Goal: Task Accomplishment & Management: Complete application form

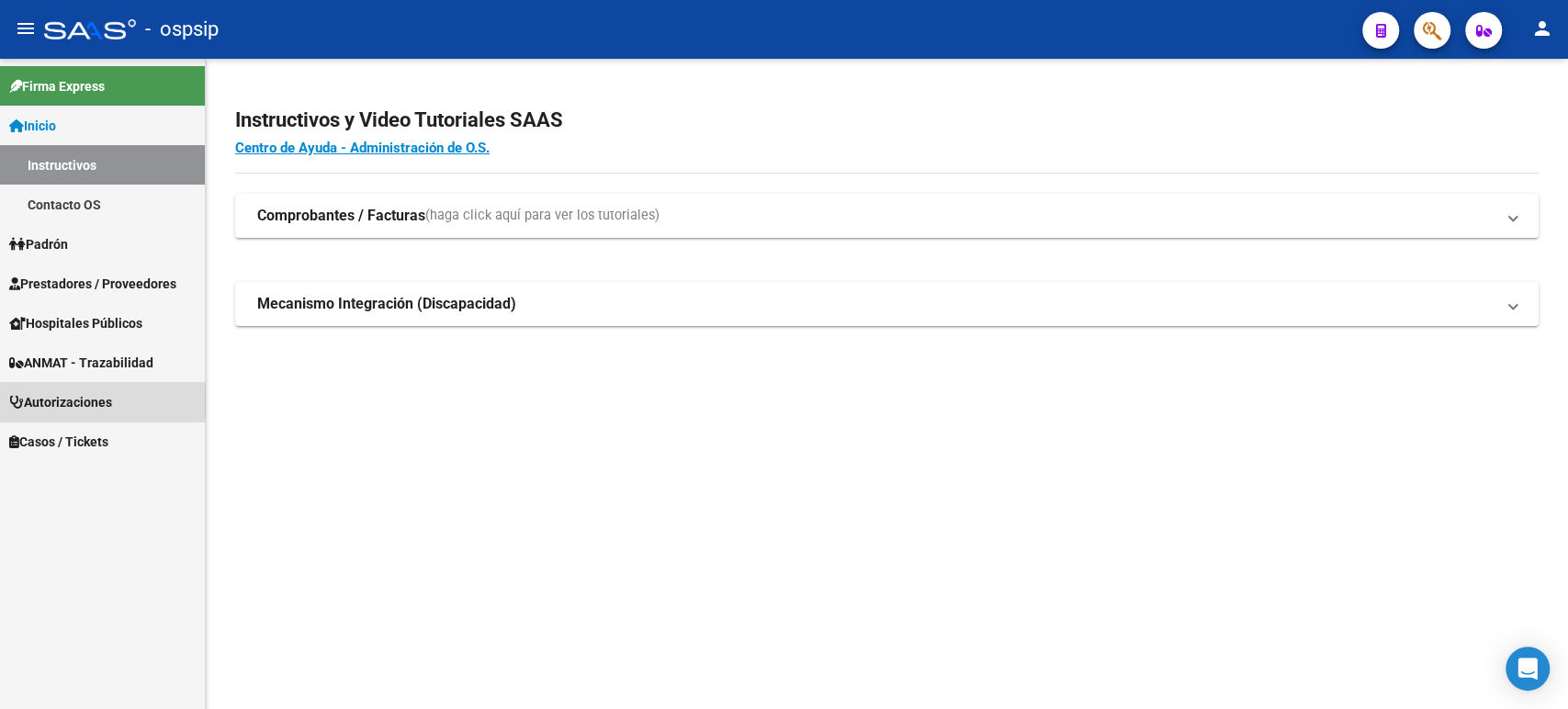
click at [85, 402] on span "Autorizaciones" at bounding box center [60, 402] width 103 height 20
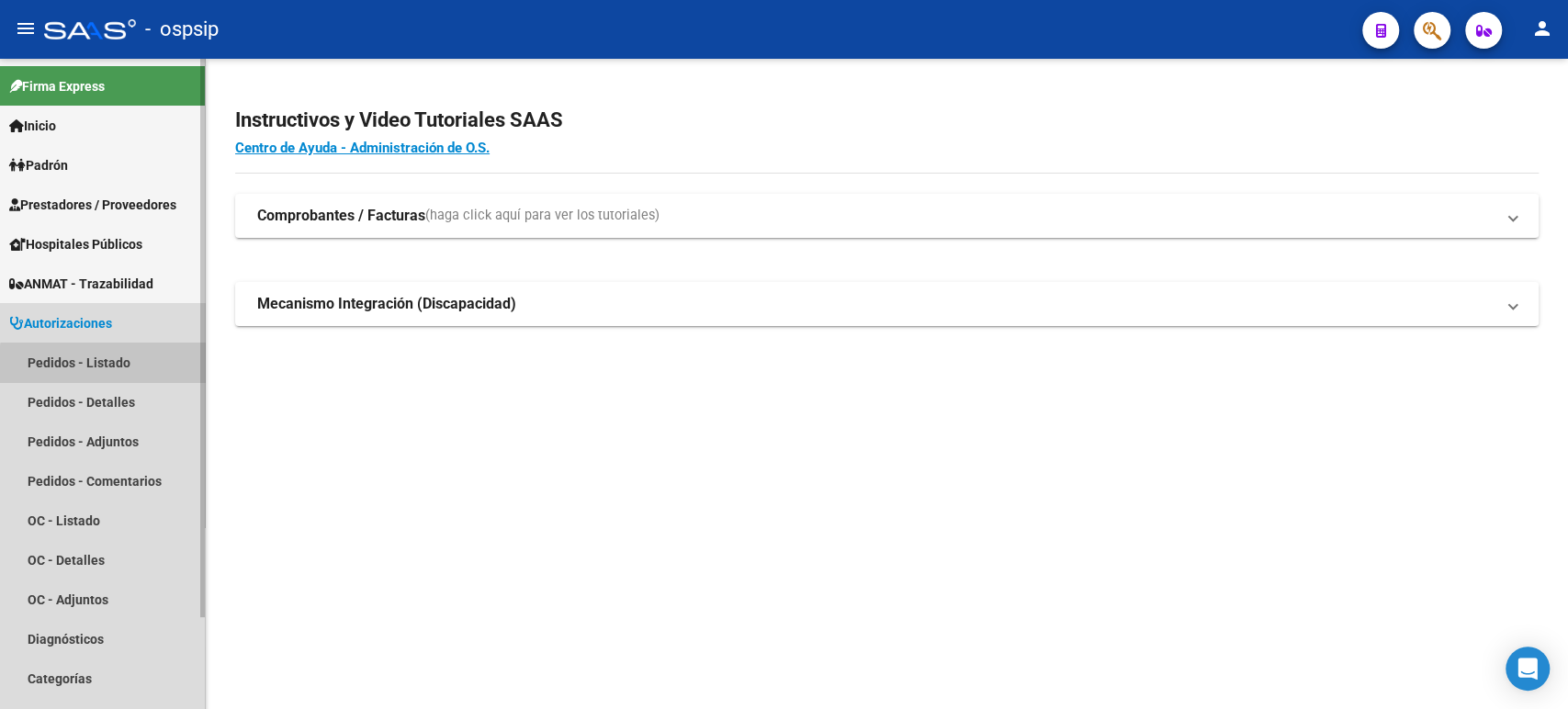
click at [105, 369] on link "Pedidos - Listado" at bounding box center [102, 362] width 205 height 40
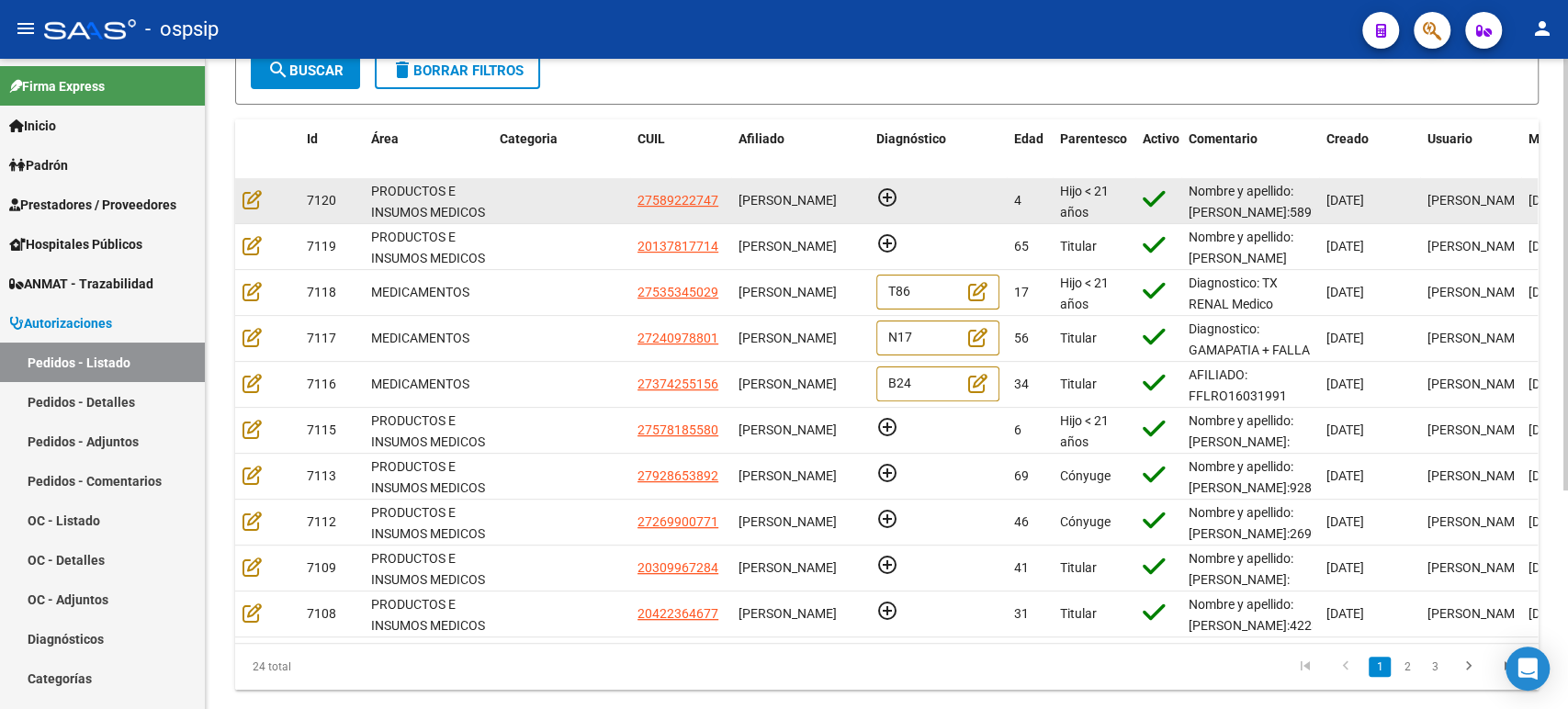
scroll to position [306, 0]
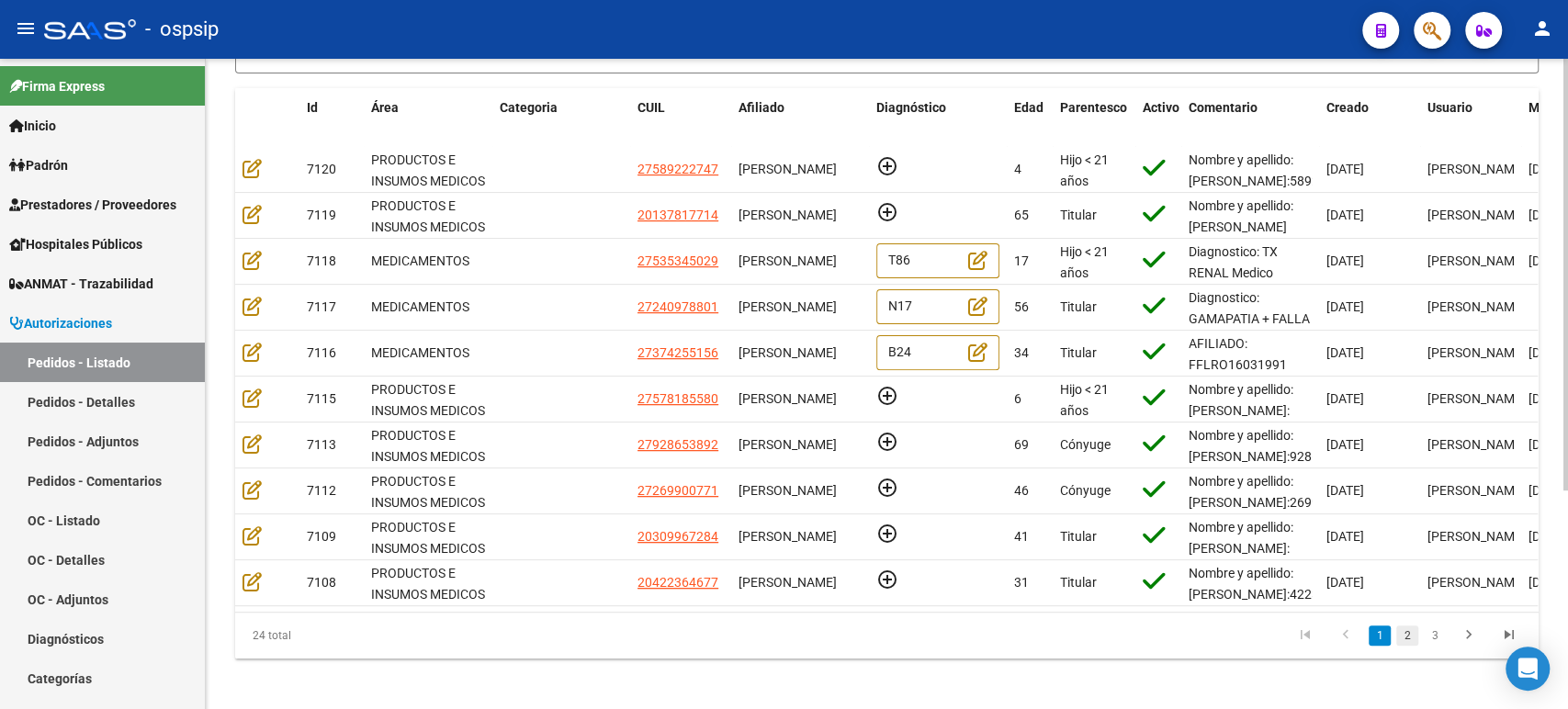
click at [1406, 646] on link "2" at bounding box center [1406, 635] width 22 height 20
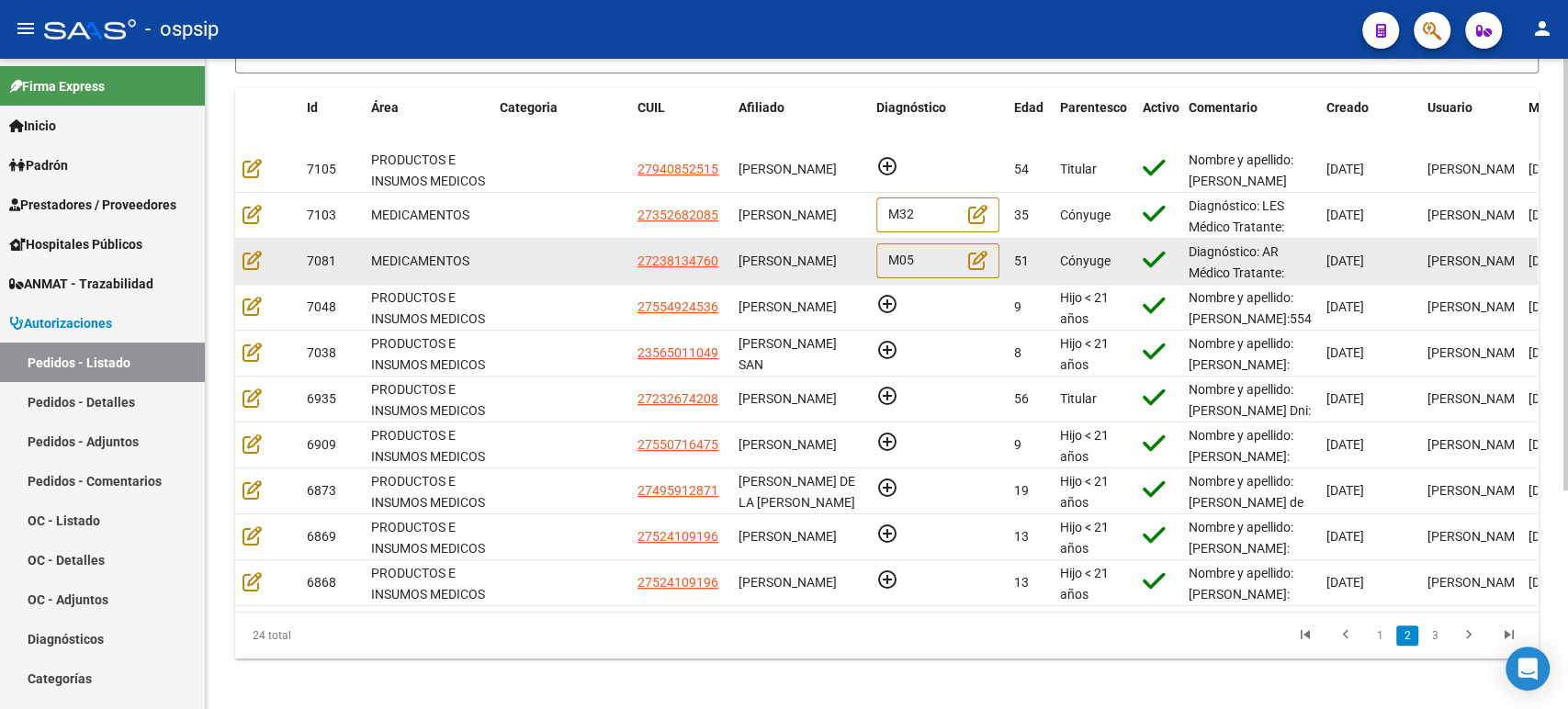
scroll to position [0, 0]
drag, startPoint x: 803, startPoint y: 277, endPoint x: 744, endPoint y: 252, distance: 64.1
click at [744, 252] on div "[PERSON_NAME]" at bounding box center [800, 261] width 123 height 21
click at [247, 257] on icon at bounding box center [252, 259] width 19 height 20
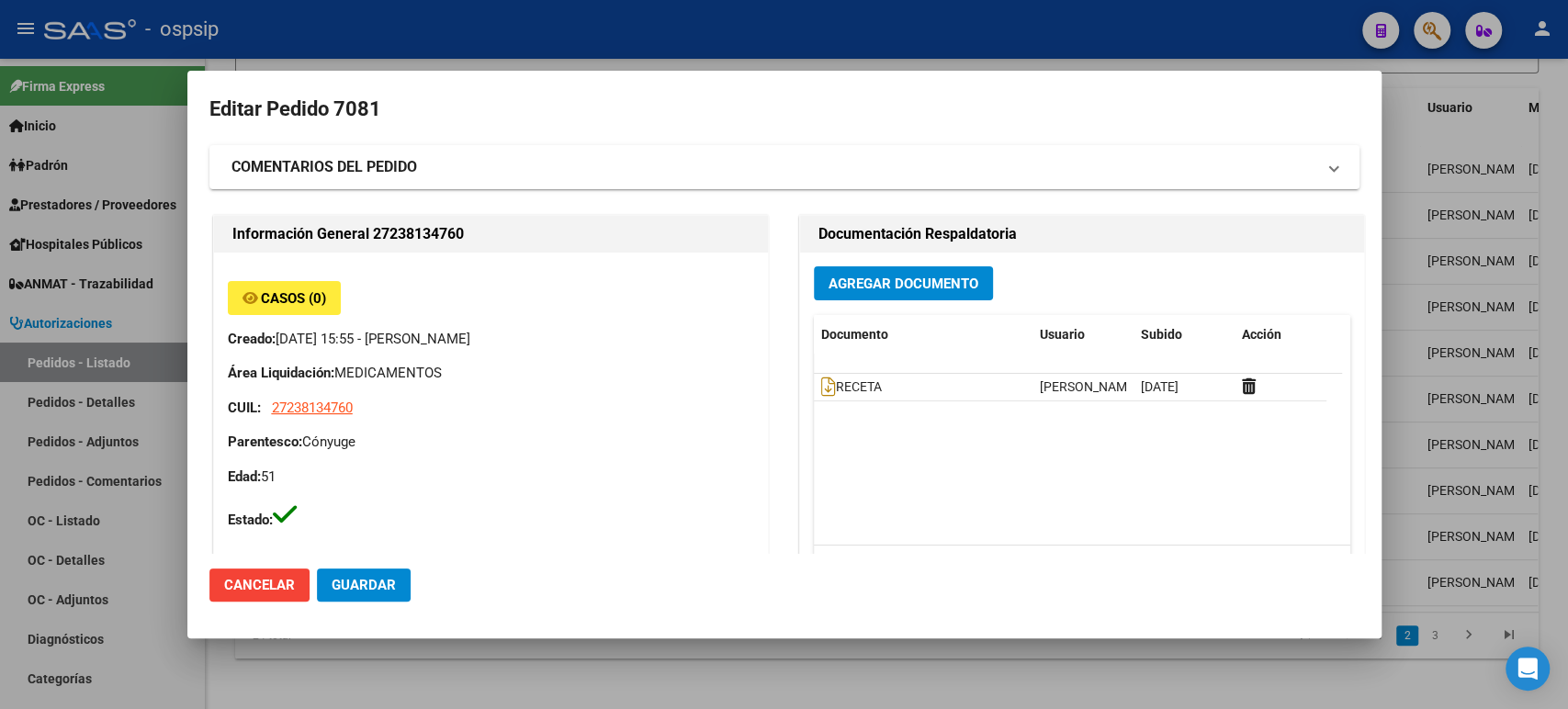
type input "[GEOGRAPHIC_DATA], [PERSON_NAME], EL TORDO 2365"
click at [406, 167] on strong "COMENTARIOS DEL PEDIDO" at bounding box center [324, 166] width 185 height 22
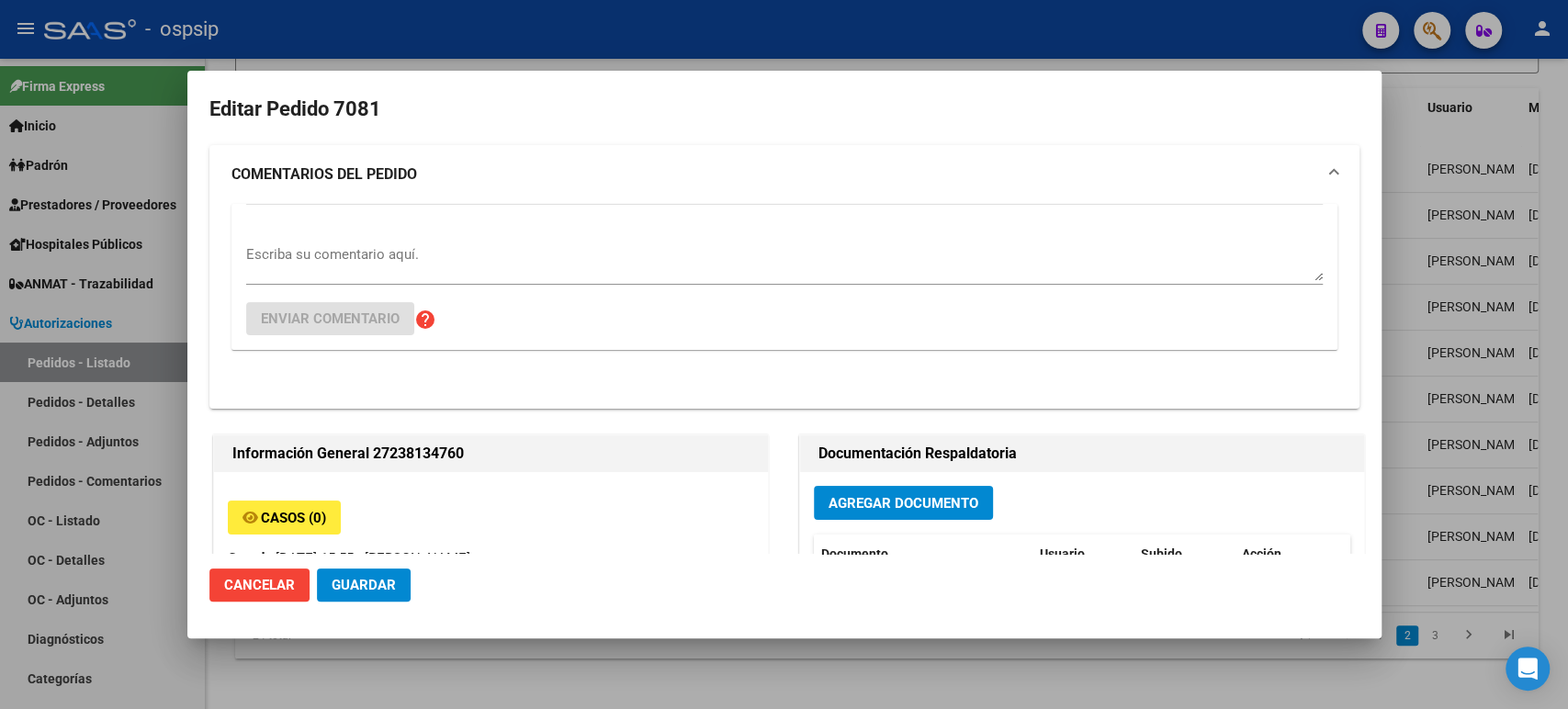
click at [358, 235] on div "Escriba su comentario aquí. Enviar comentario help" at bounding box center [784, 277] width 1077 height 146
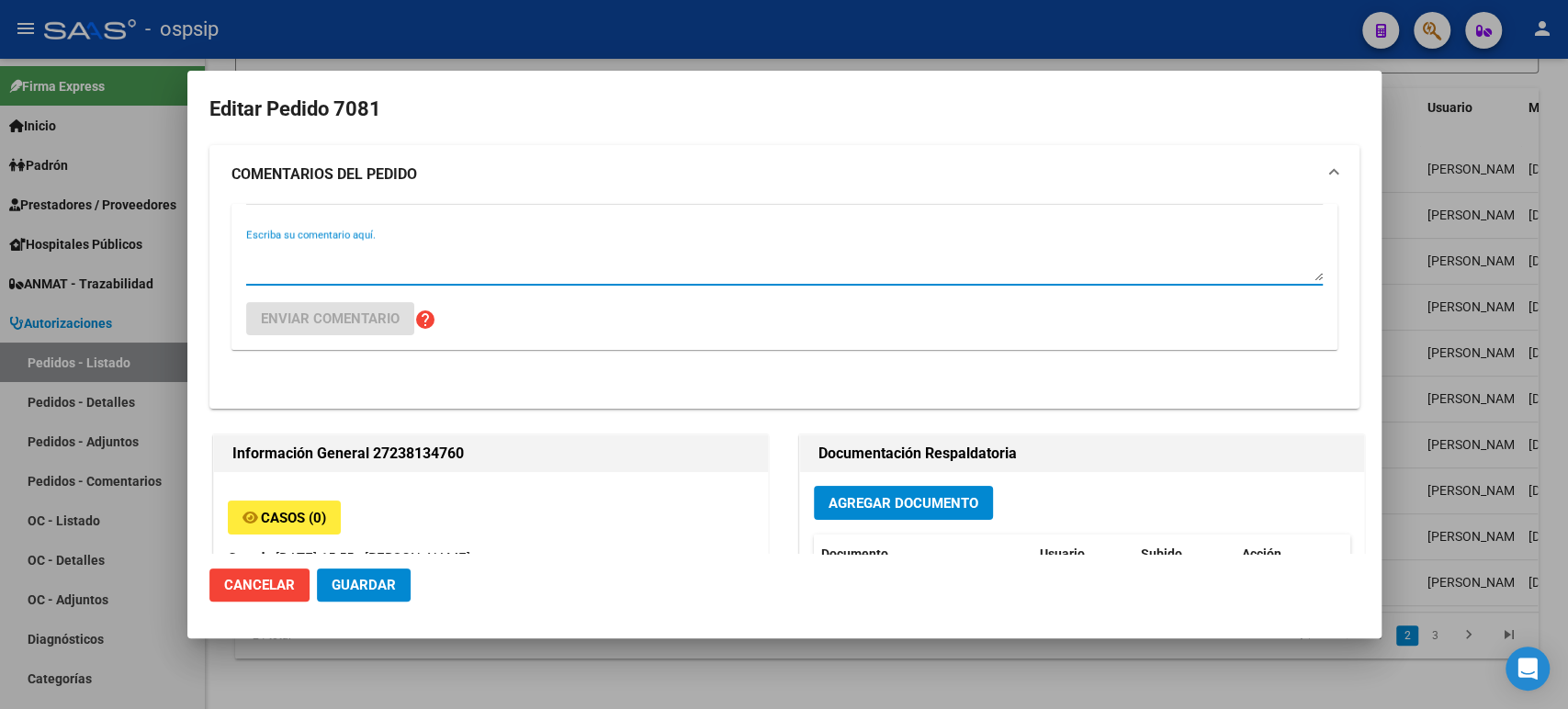
drag, startPoint x: 338, startPoint y: 252, endPoint x: 341, endPoint y: 237, distance: 15.3
click at [339, 252] on textarea "Escriba su comentario aquí." at bounding box center [784, 262] width 1077 height 37
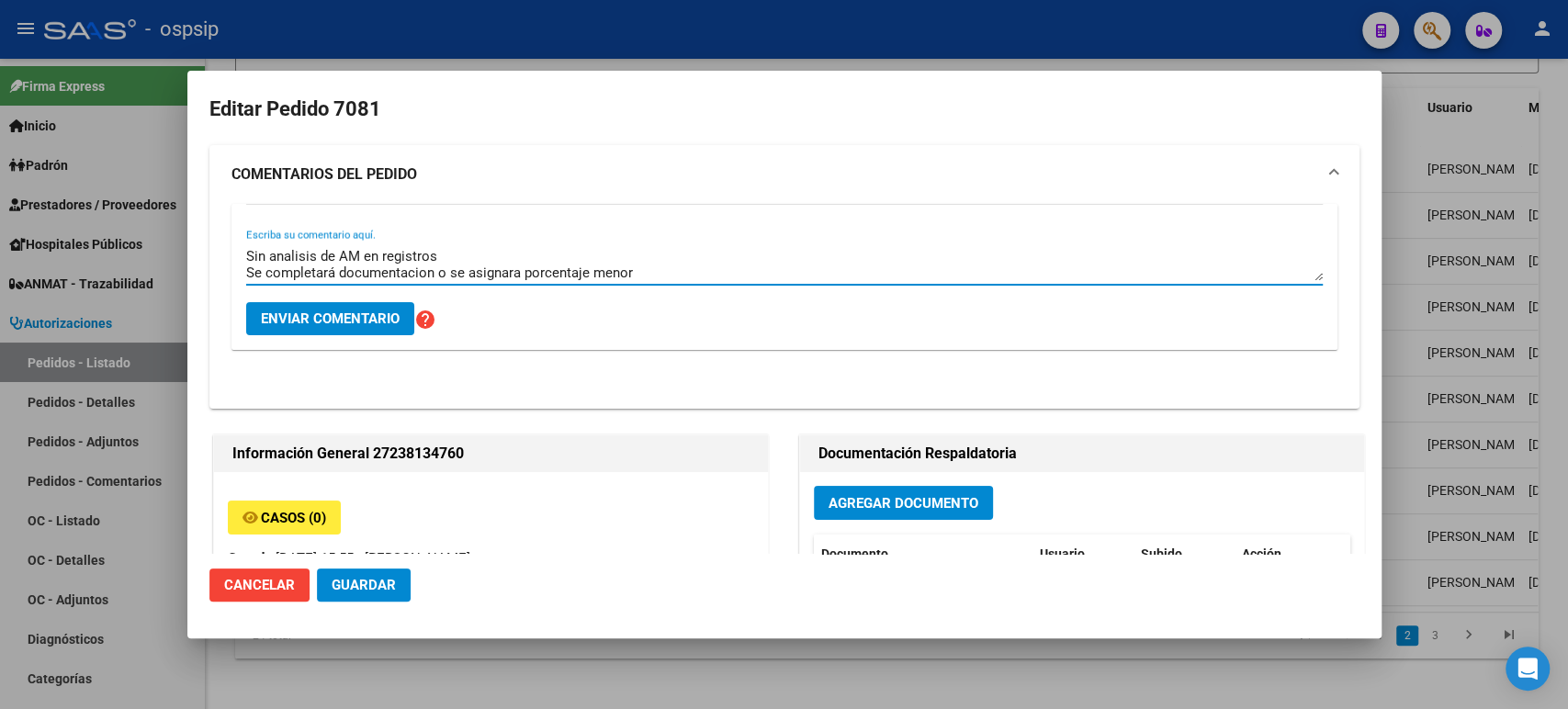
type textarea "Caso sin CUD Sin analisis de AM en registros Se completará documentacion o se a…"
click at [350, 317] on span "Enviar comentario" at bounding box center [330, 318] width 139 height 16
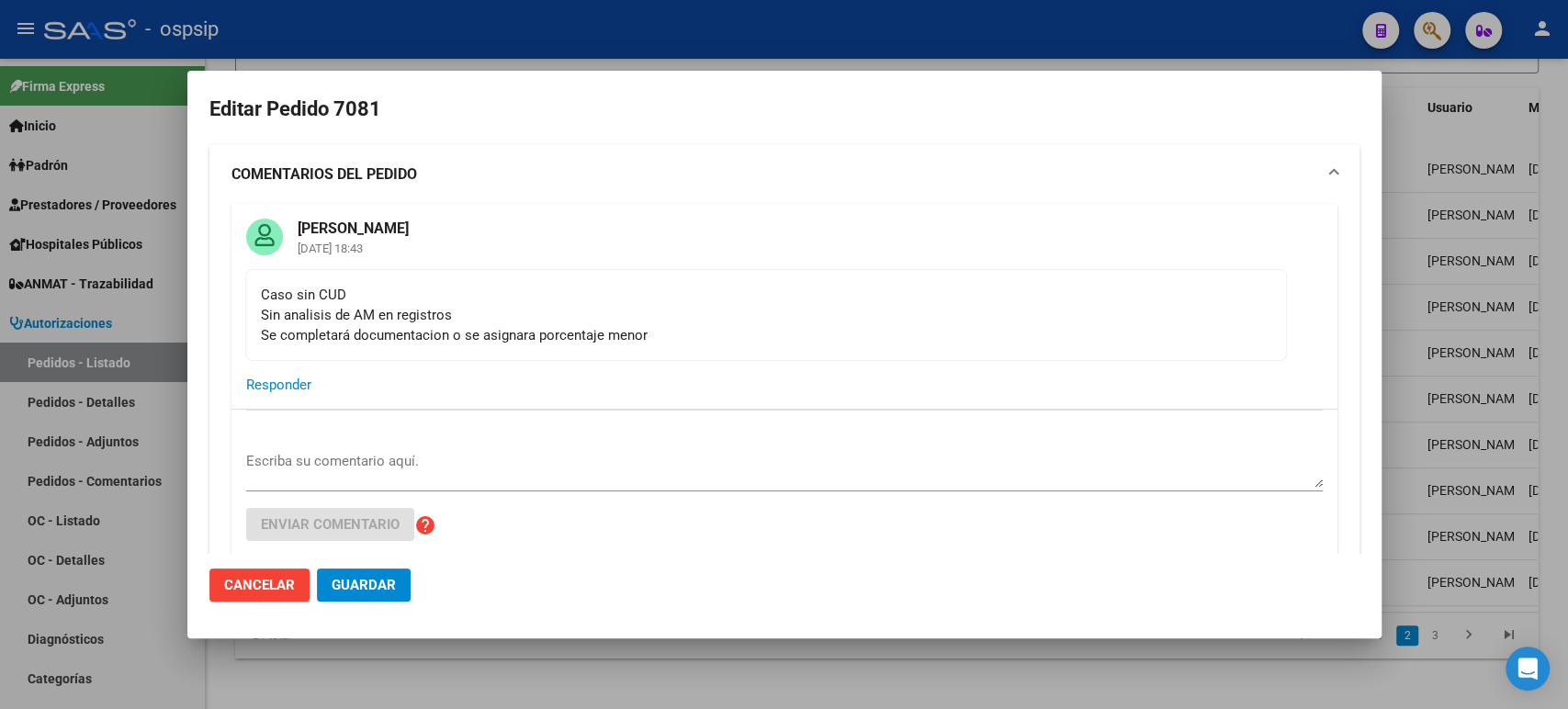
click at [1506, 320] on div at bounding box center [784, 354] width 1568 height 709
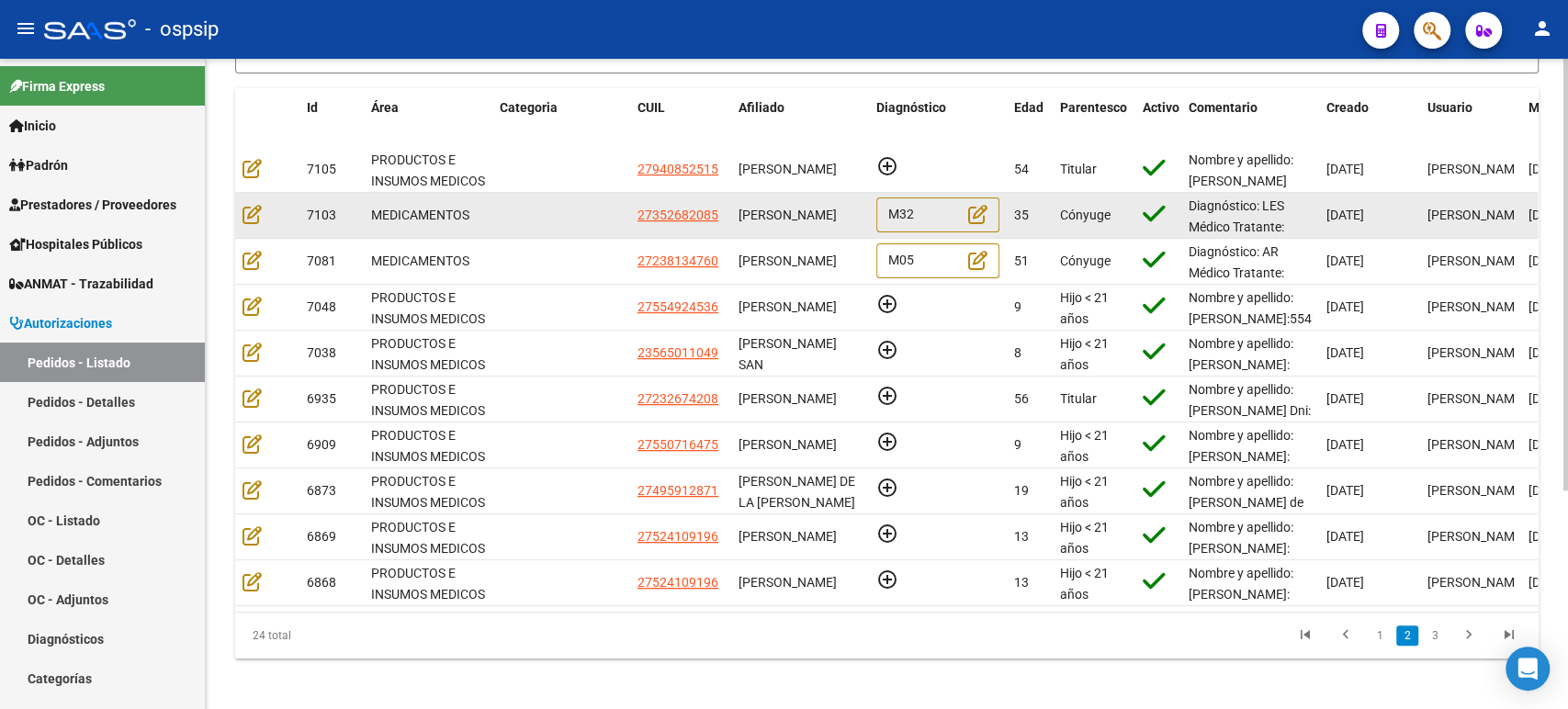
click at [788, 222] on span "[PERSON_NAME]" at bounding box center [787, 216] width 98 height 15
click at [247, 215] on icon at bounding box center [252, 214] width 19 height 20
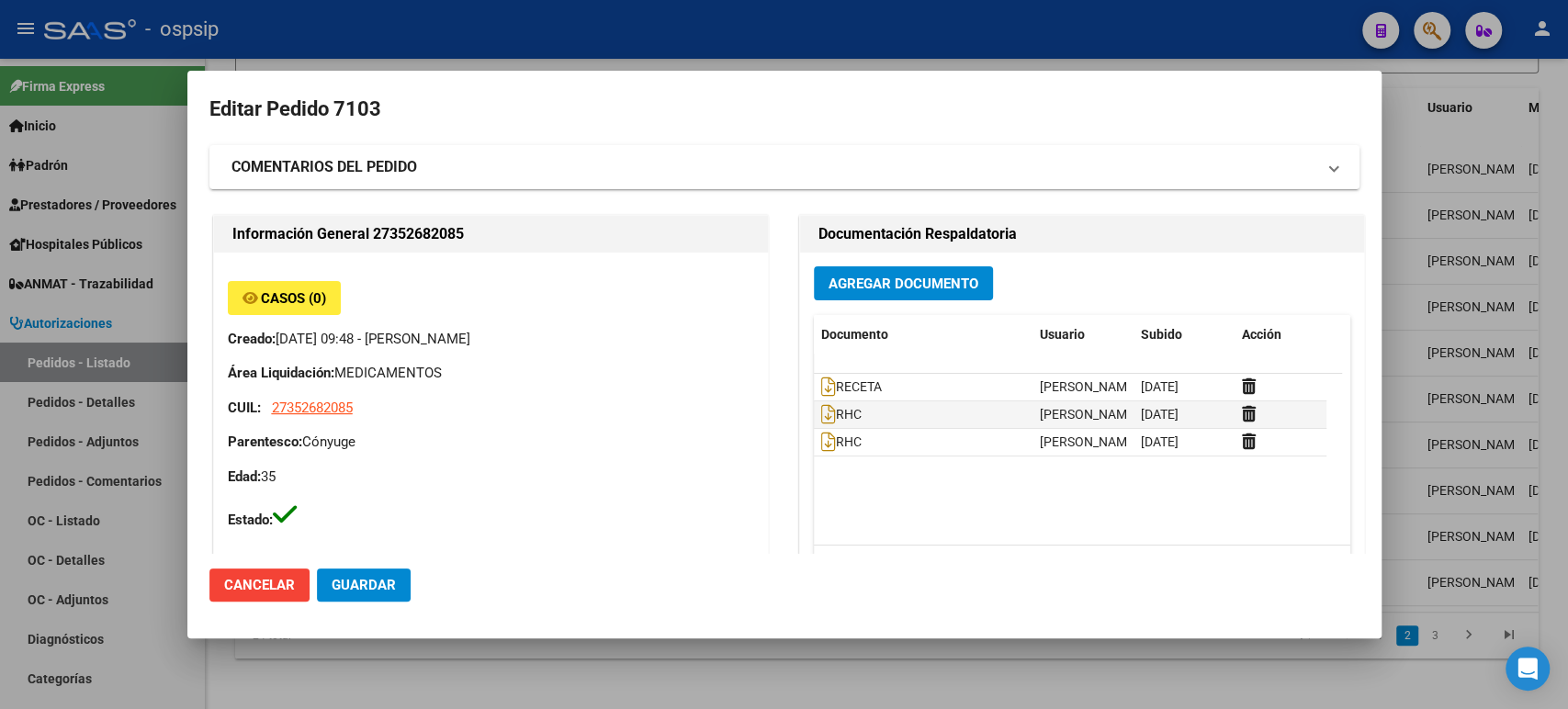
type input "[GEOGRAPHIC_DATA], [PERSON_NAME], [PERSON_NAME] 7307"
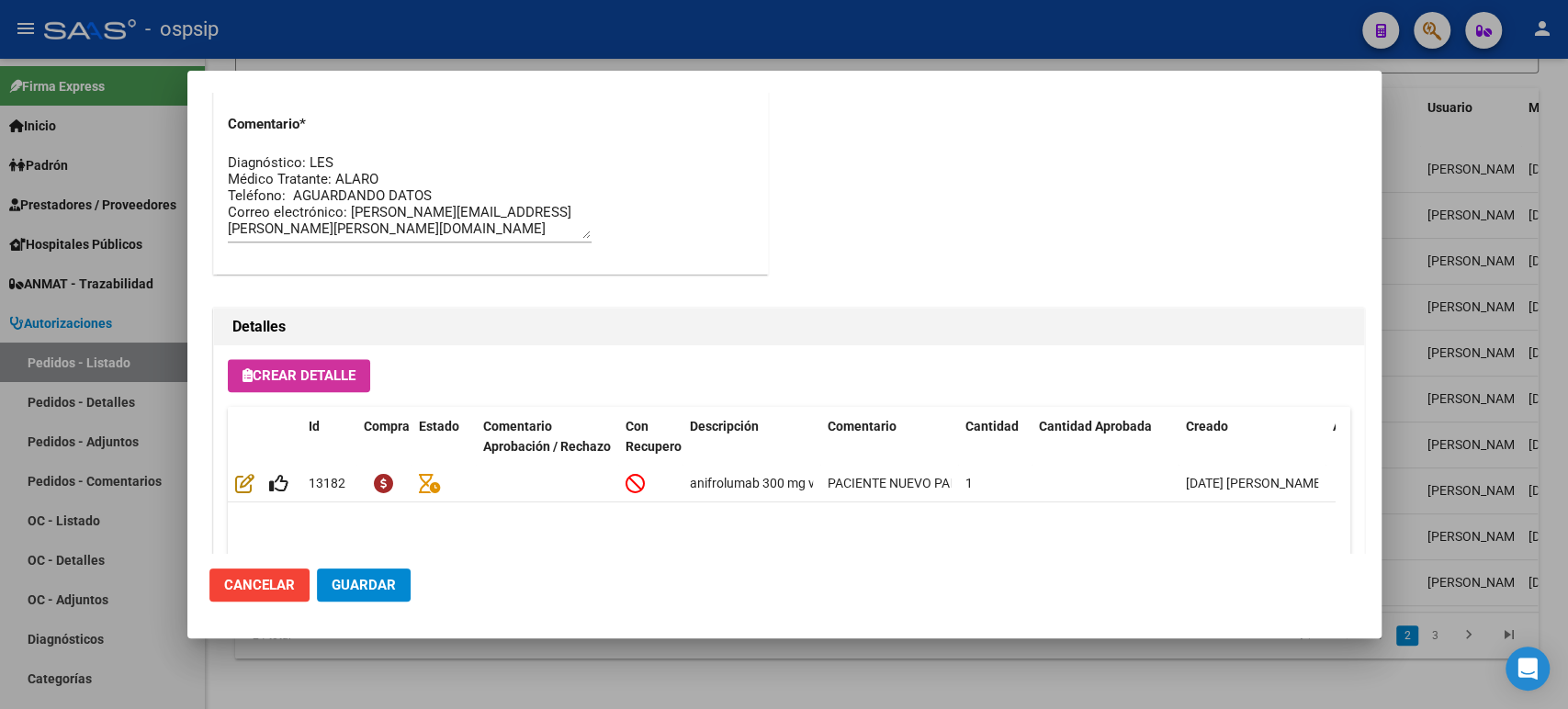
scroll to position [1280, 0]
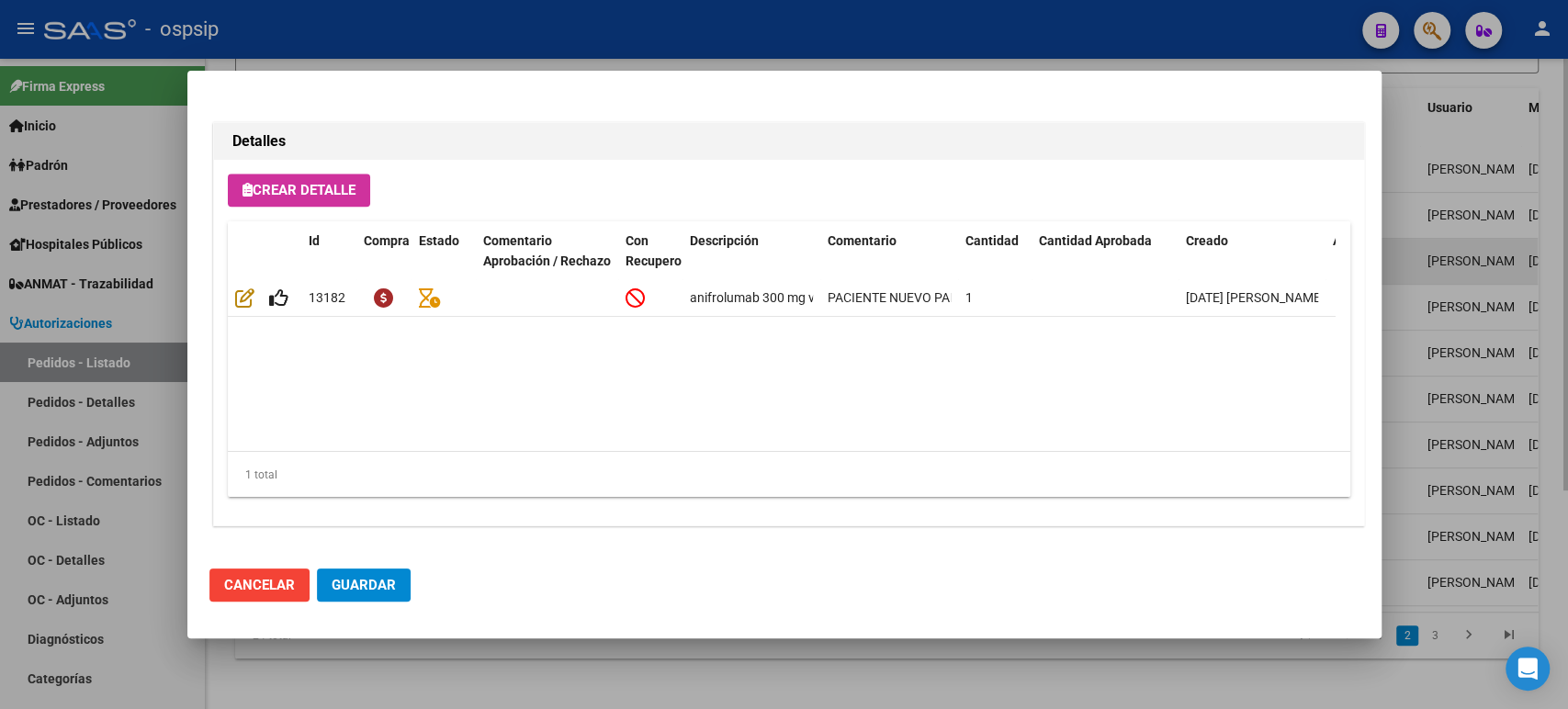
click at [1462, 271] on div at bounding box center [784, 354] width 1568 height 709
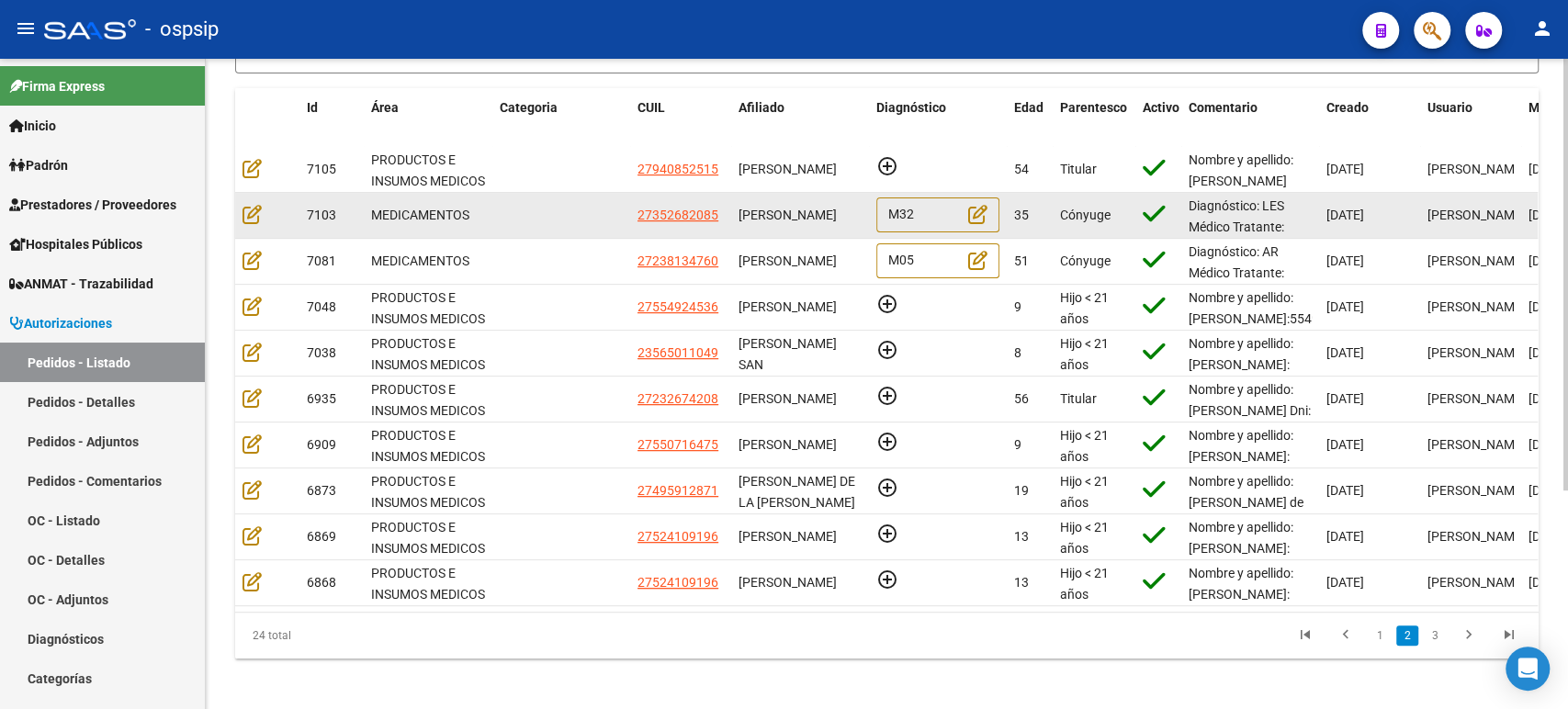
scroll to position [0, 0]
drag, startPoint x: 809, startPoint y: 223, endPoint x: 735, endPoint y: 205, distance: 76.2
click at [735, 205] on datatable-body-cell "[PERSON_NAME]" at bounding box center [800, 216] width 138 height 45
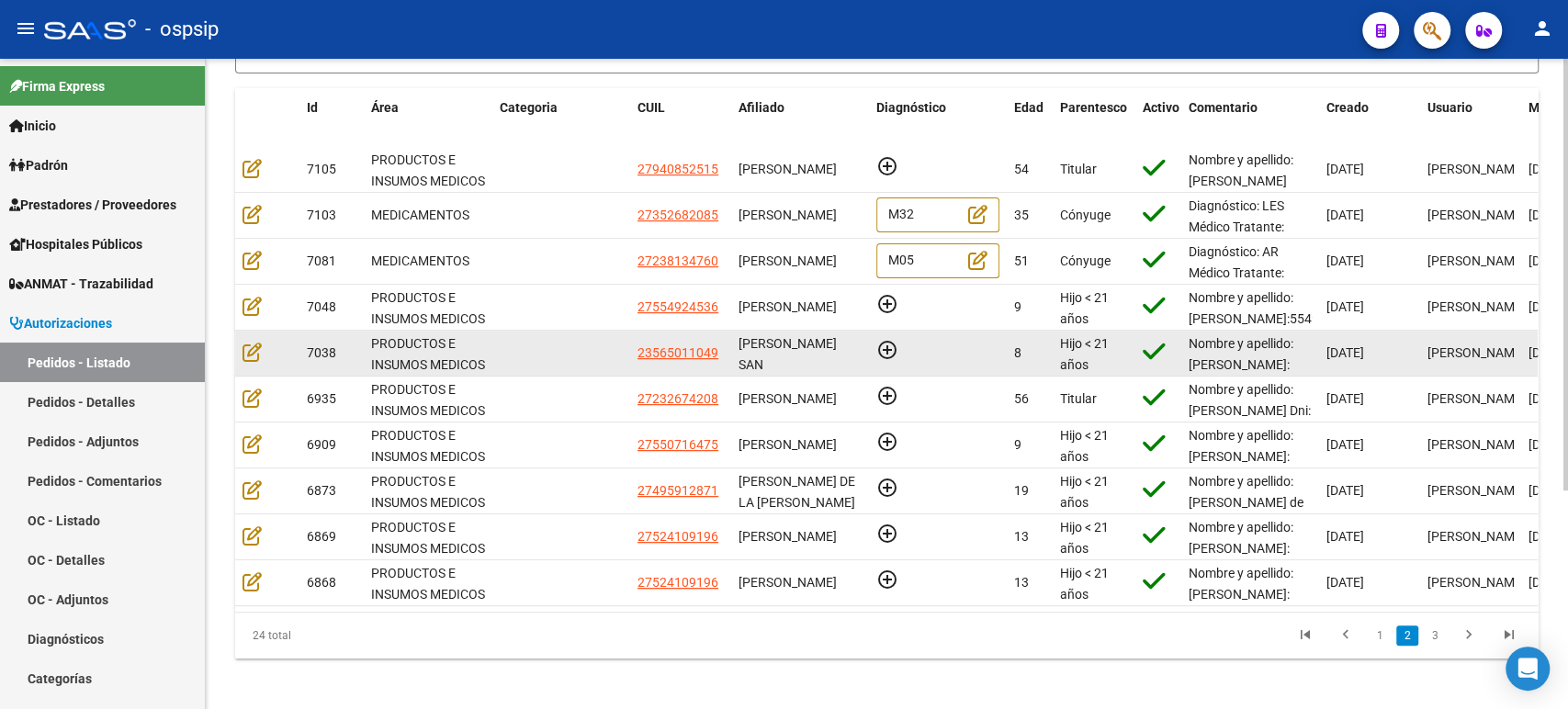
copy span "[PERSON_NAME]"
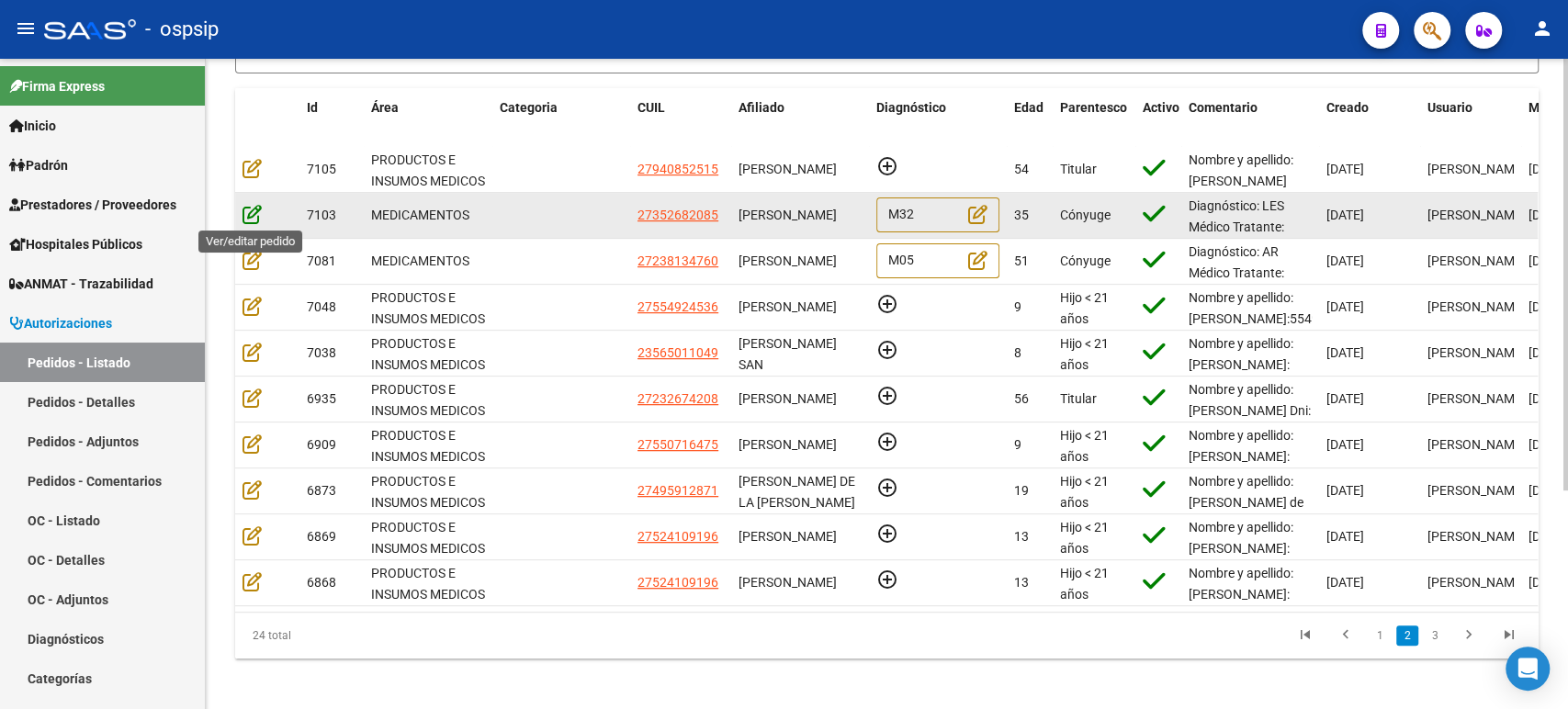
click at [251, 216] on icon at bounding box center [252, 214] width 19 height 20
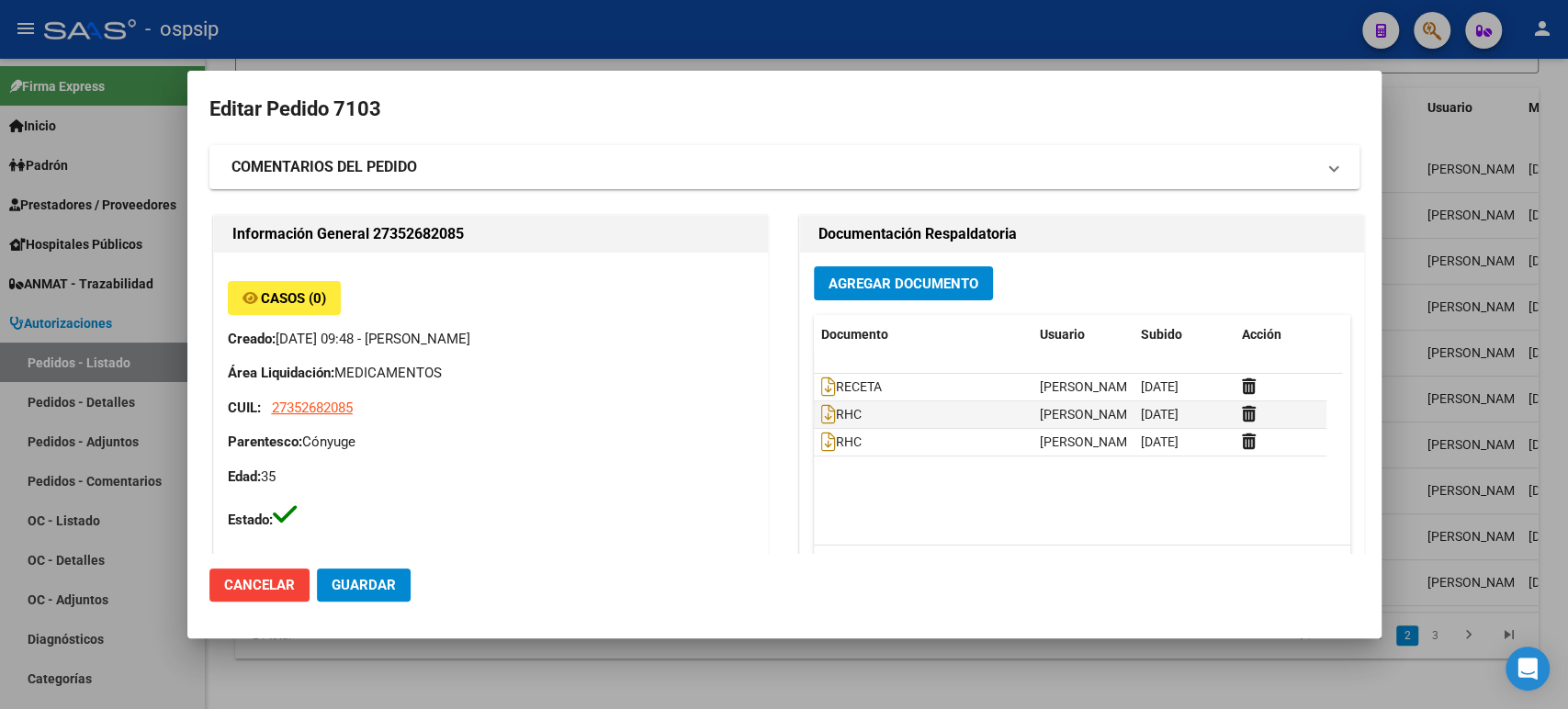
type input "[GEOGRAPHIC_DATA], [PERSON_NAME], [PERSON_NAME] 7307"
click at [1491, 312] on div at bounding box center [784, 354] width 1568 height 709
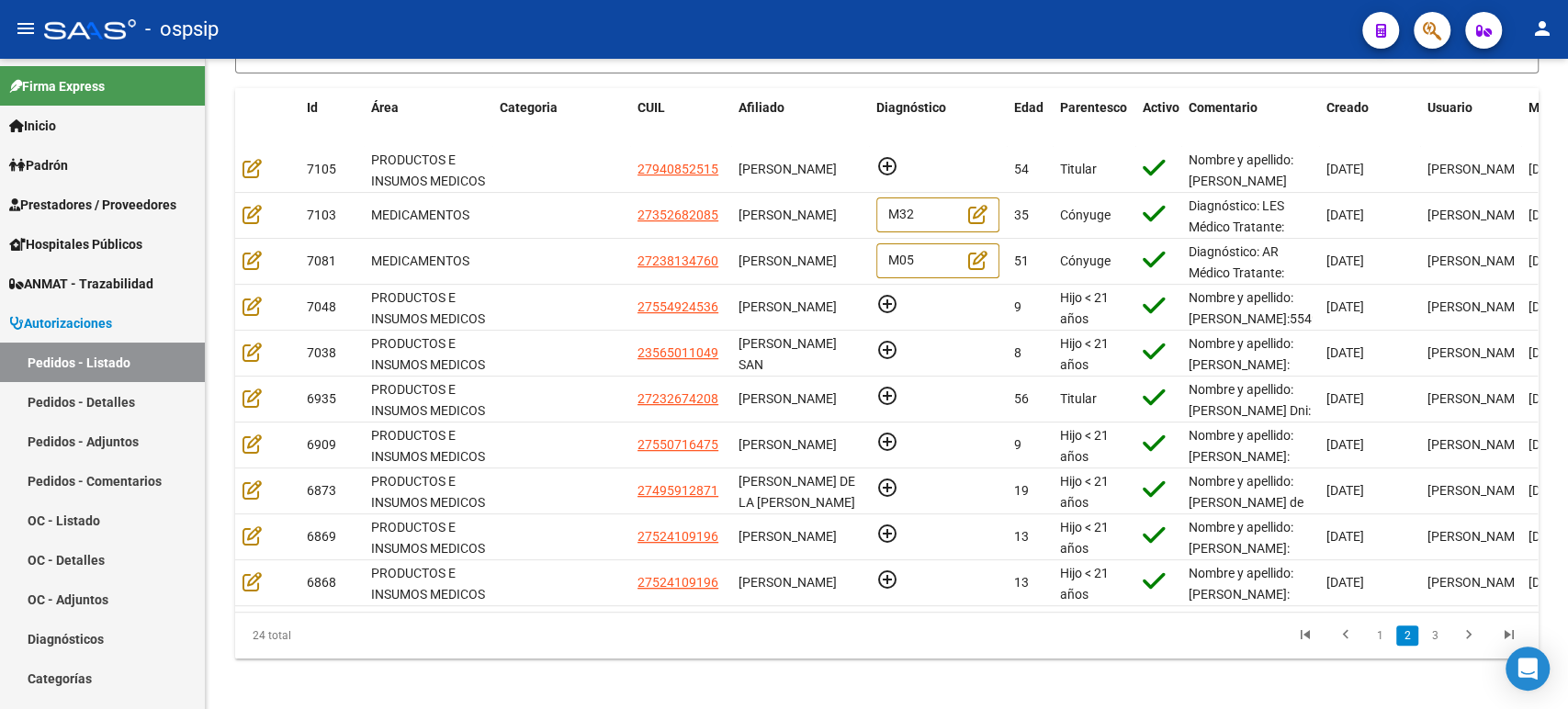
click at [1348, 648] on icon "go to previous page" at bounding box center [1345, 637] width 24 height 22
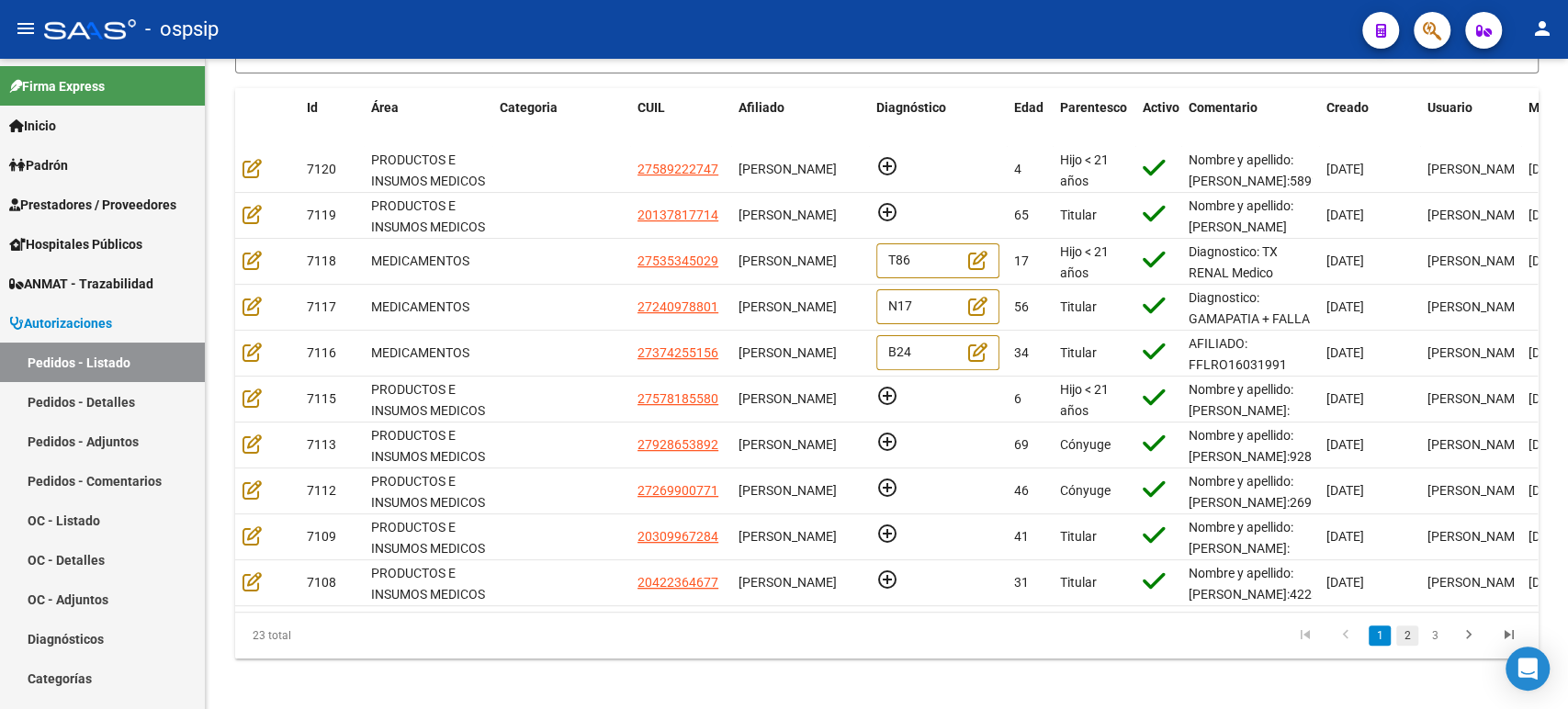
click at [1399, 646] on link "2" at bounding box center [1406, 635] width 22 height 20
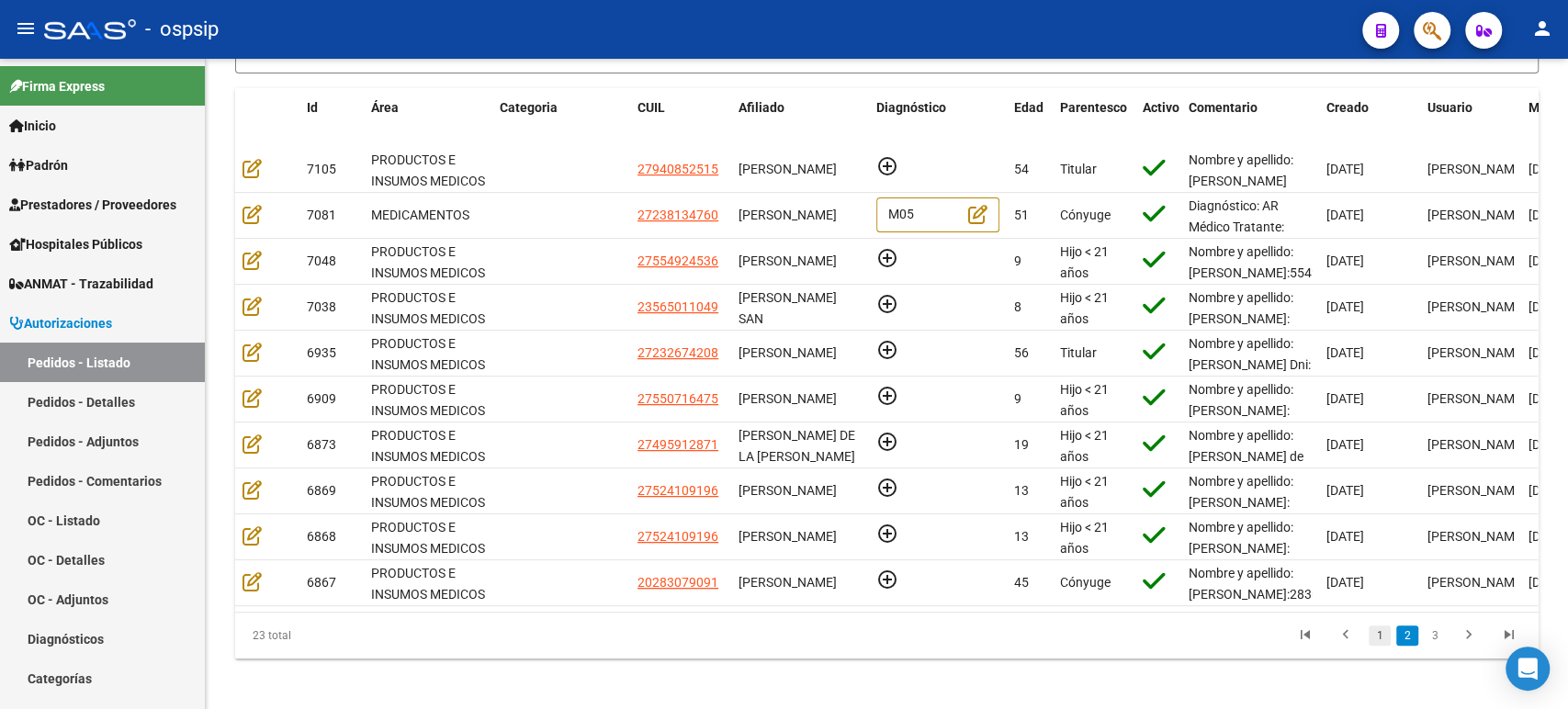
click at [1377, 645] on link "1" at bounding box center [1379, 635] width 22 height 20
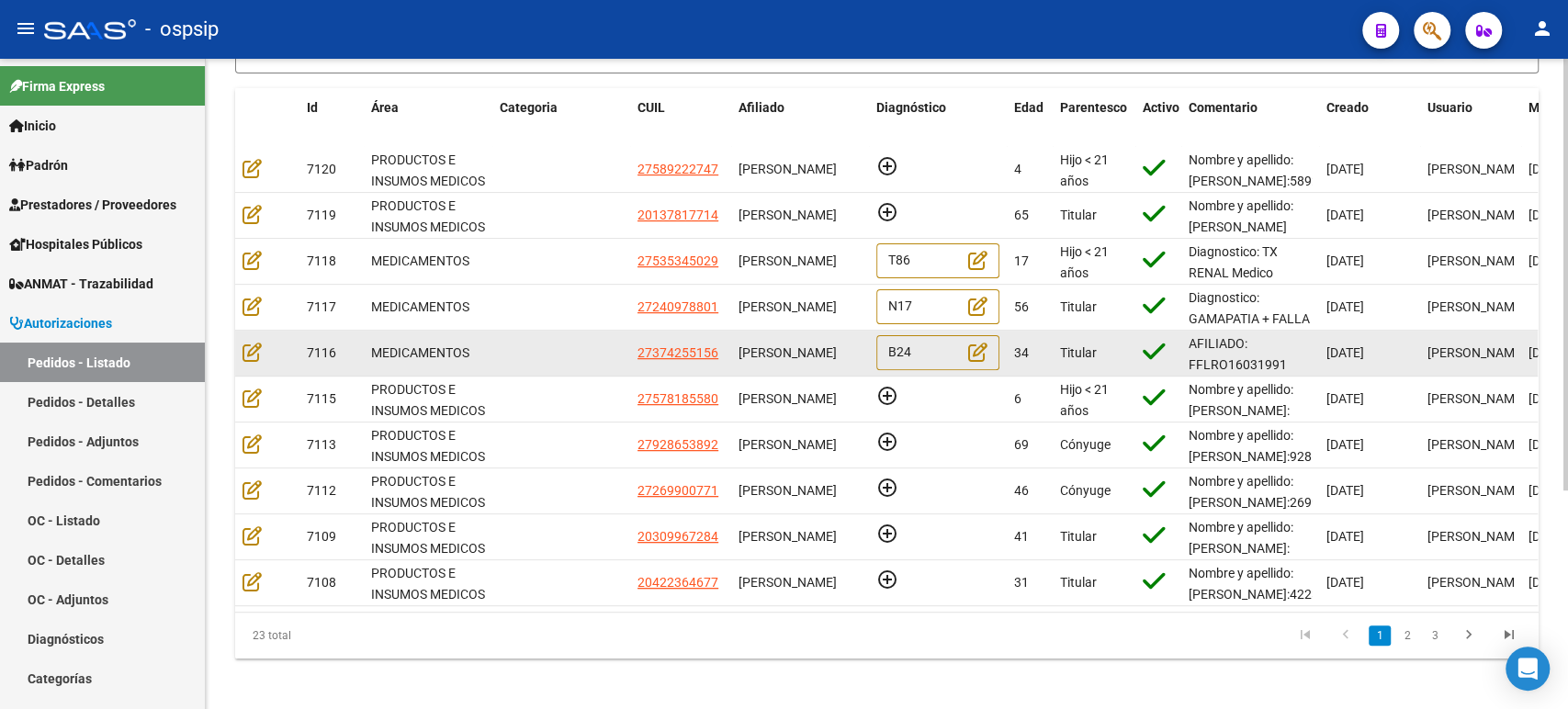
drag, startPoint x: 819, startPoint y: 363, endPoint x: 734, endPoint y: 337, distance: 88.9
click at [732, 337] on datatable-body-cell "[PERSON_NAME]" at bounding box center [800, 354] width 138 height 45
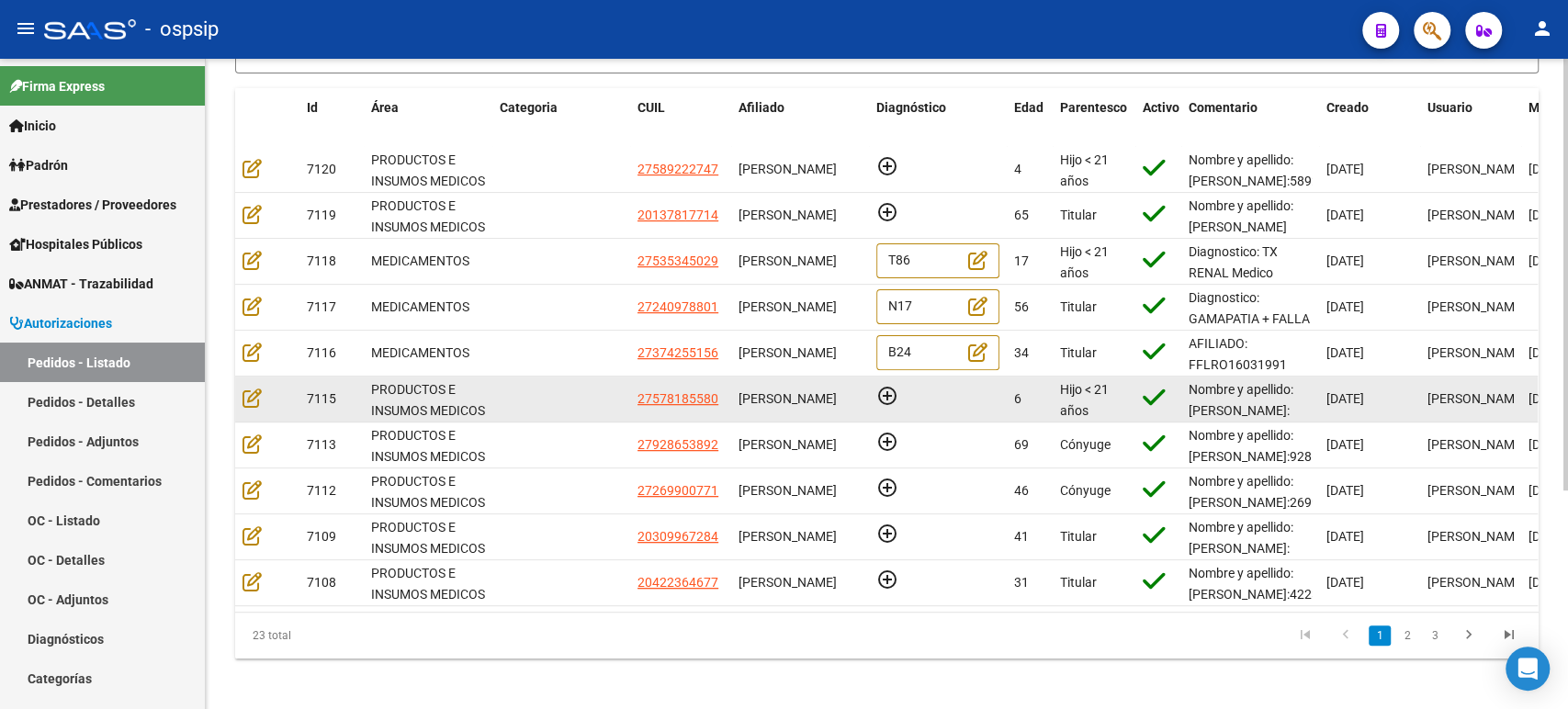
copy span "[PERSON_NAME]"
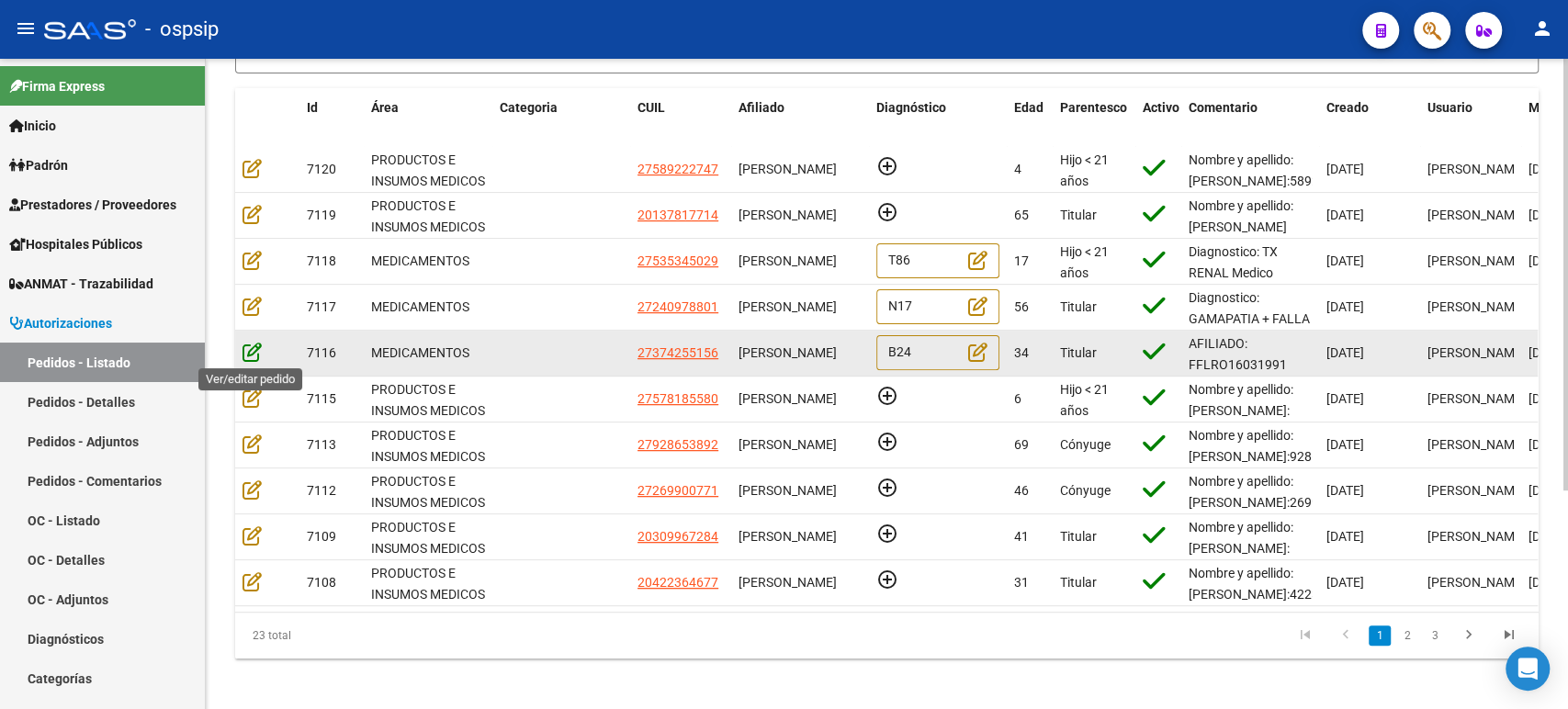
click at [250, 356] on icon at bounding box center [252, 351] width 19 height 20
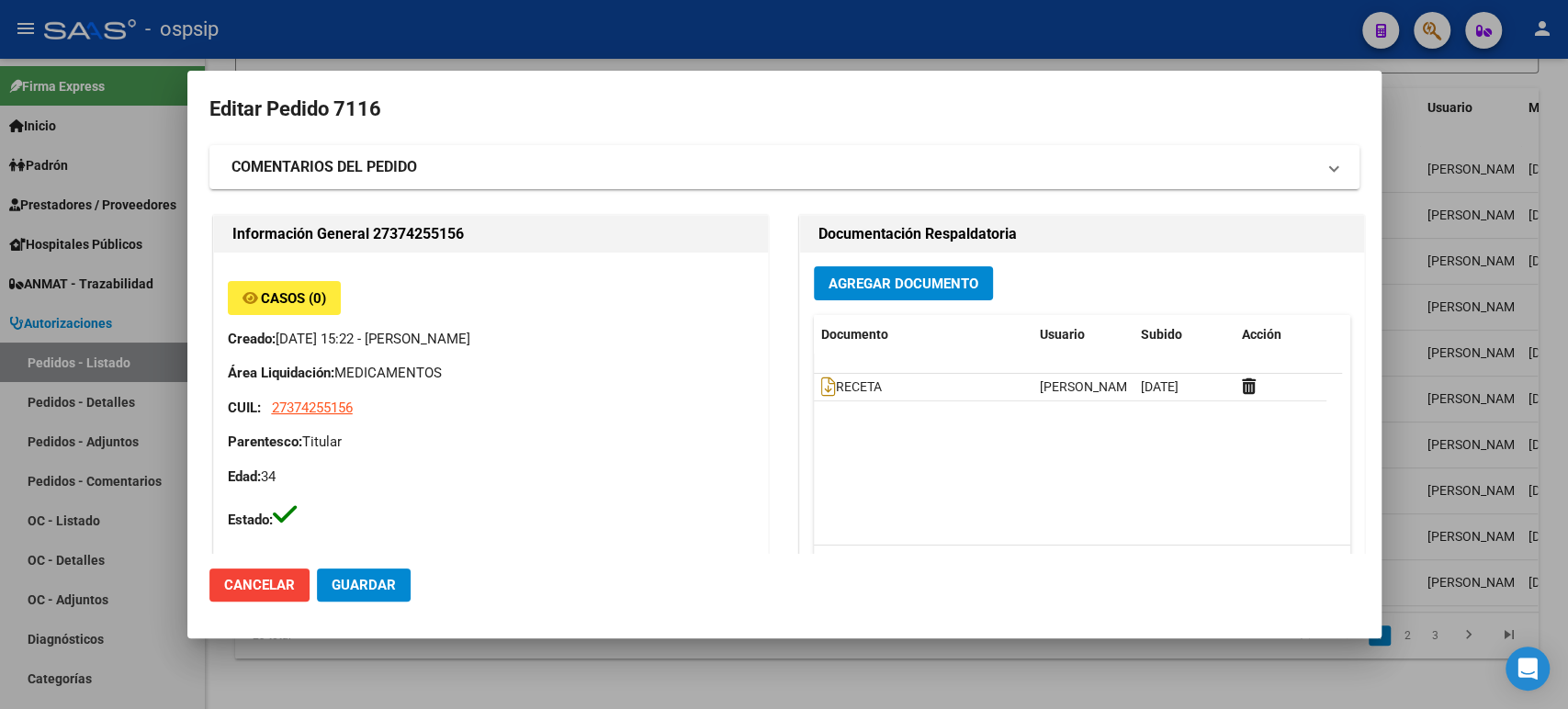
type input "[GEOGRAPHIC_DATA], [GEOGRAPHIC_DATA][PERSON_NAME], [GEOGRAPHIC_DATA] 5043"
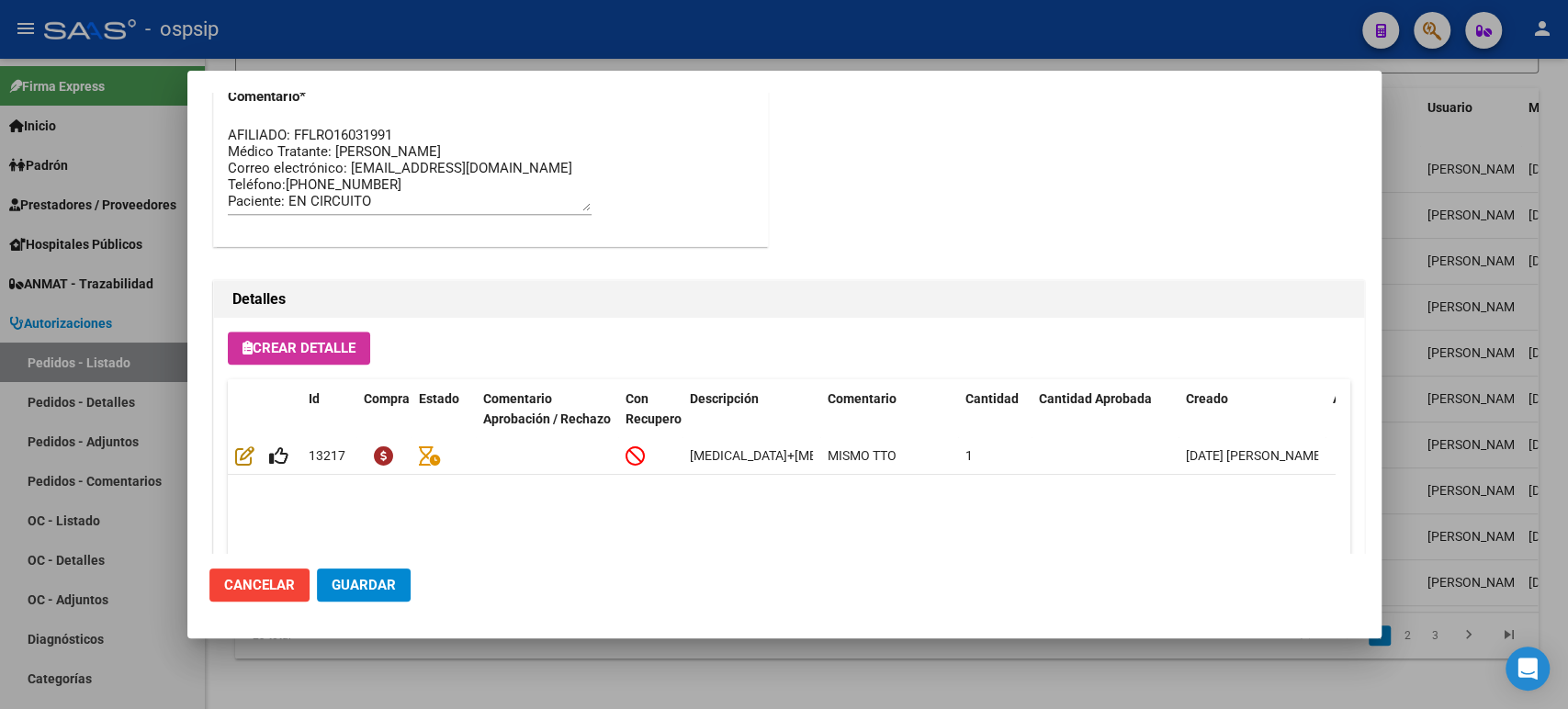
scroll to position [1280, 0]
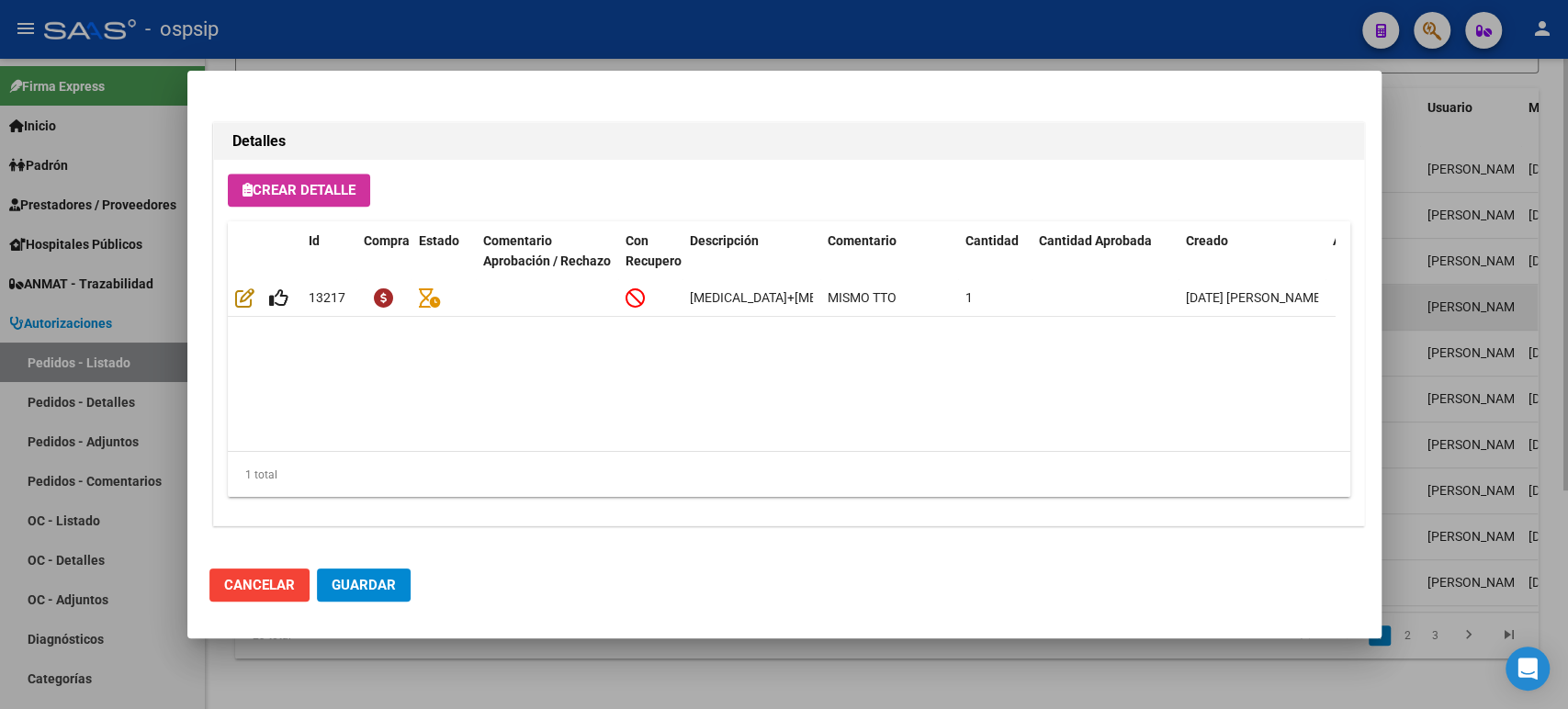
click at [1536, 312] on div at bounding box center [784, 354] width 1568 height 709
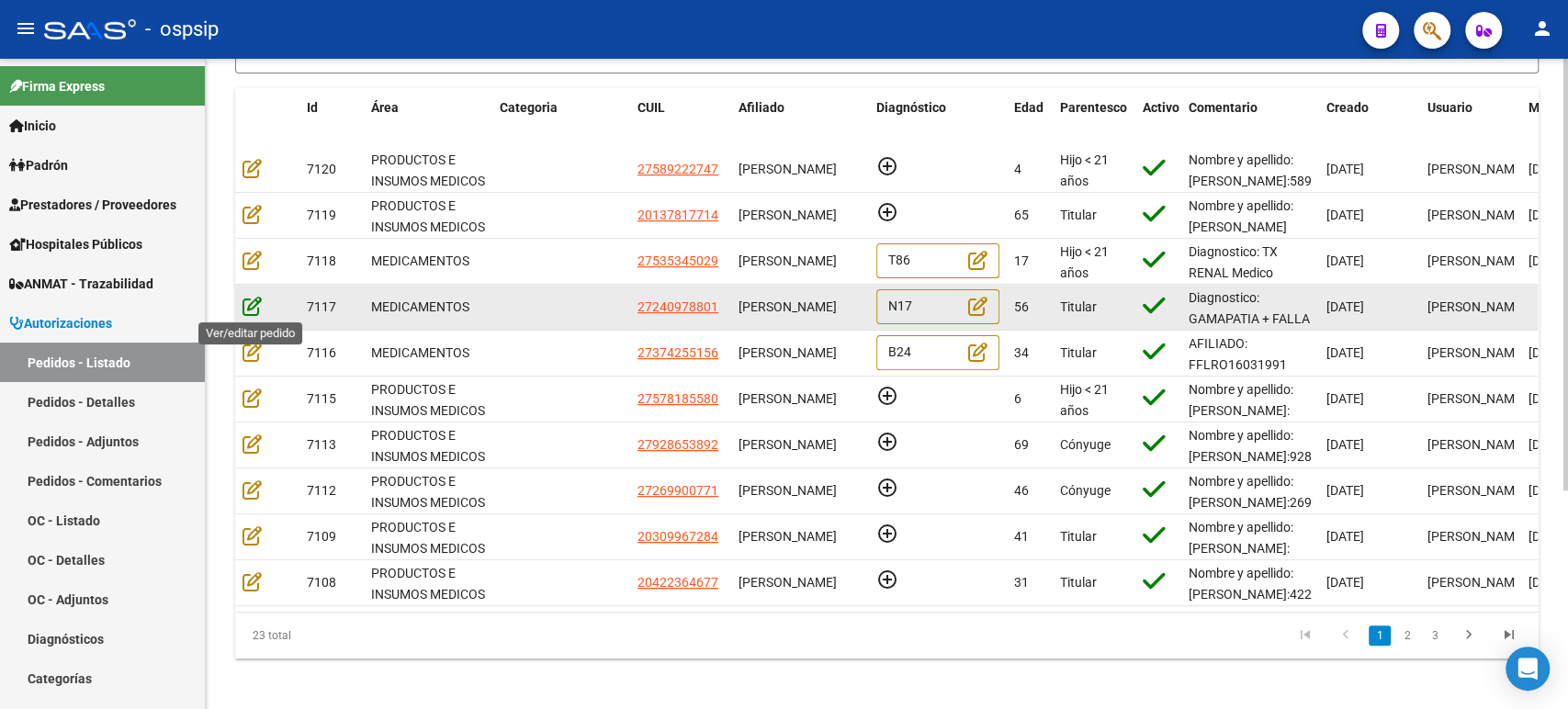
click at [254, 307] on icon at bounding box center [252, 305] width 19 height 20
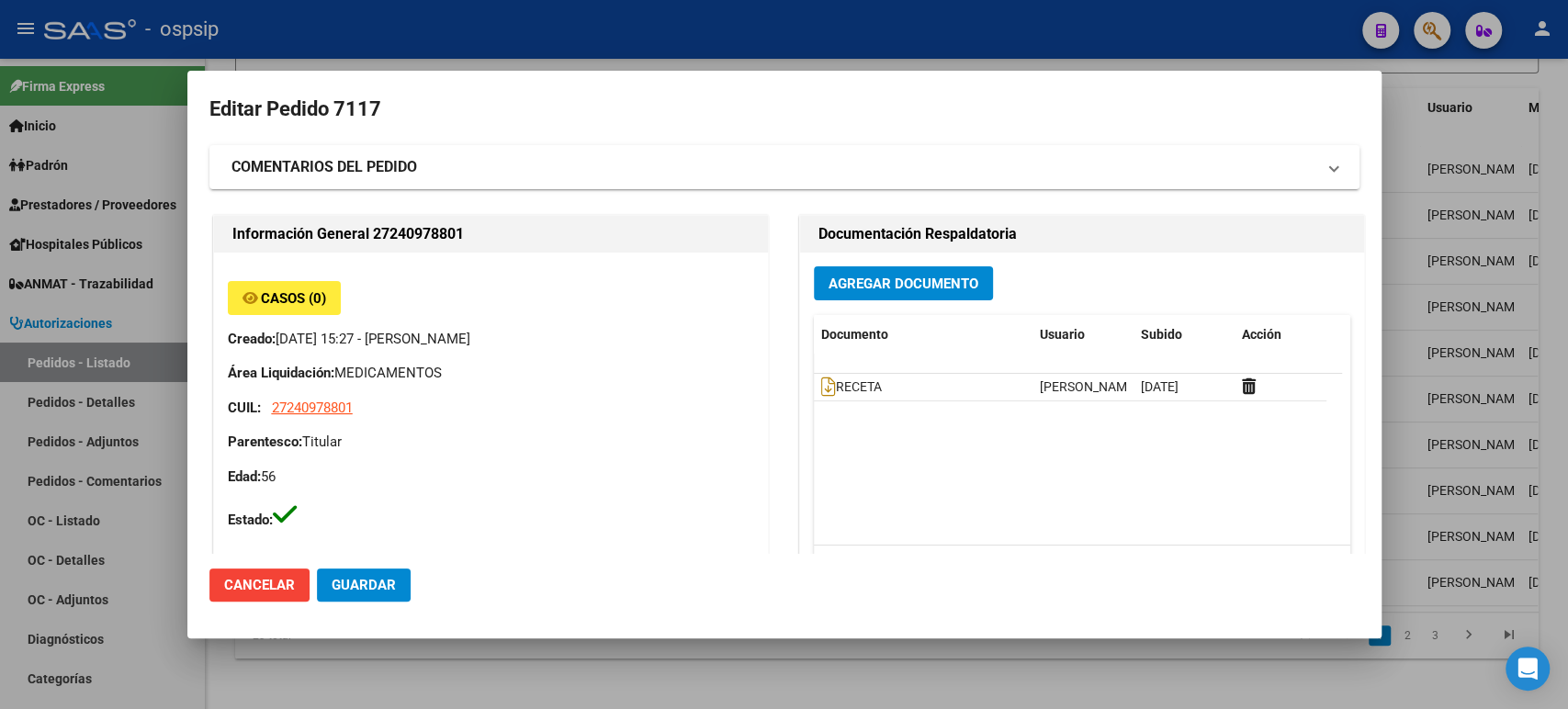
type input "[GEOGRAPHIC_DATA], [GEOGRAPHIC_DATA][PERSON_NAME] 1529"
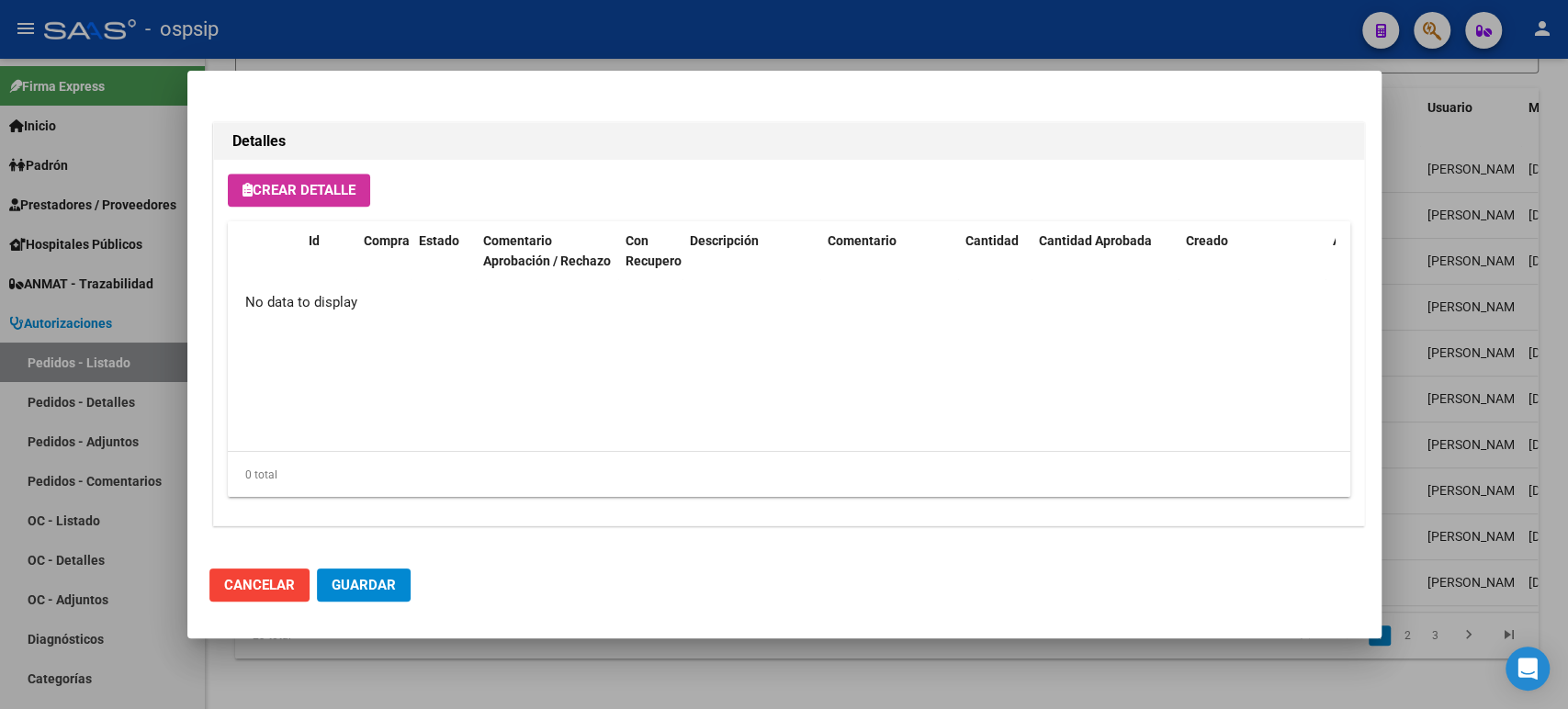
click at [676, 337] on datatable-body "No data to display" at bounding box center [781, 365] width 1107 height 171
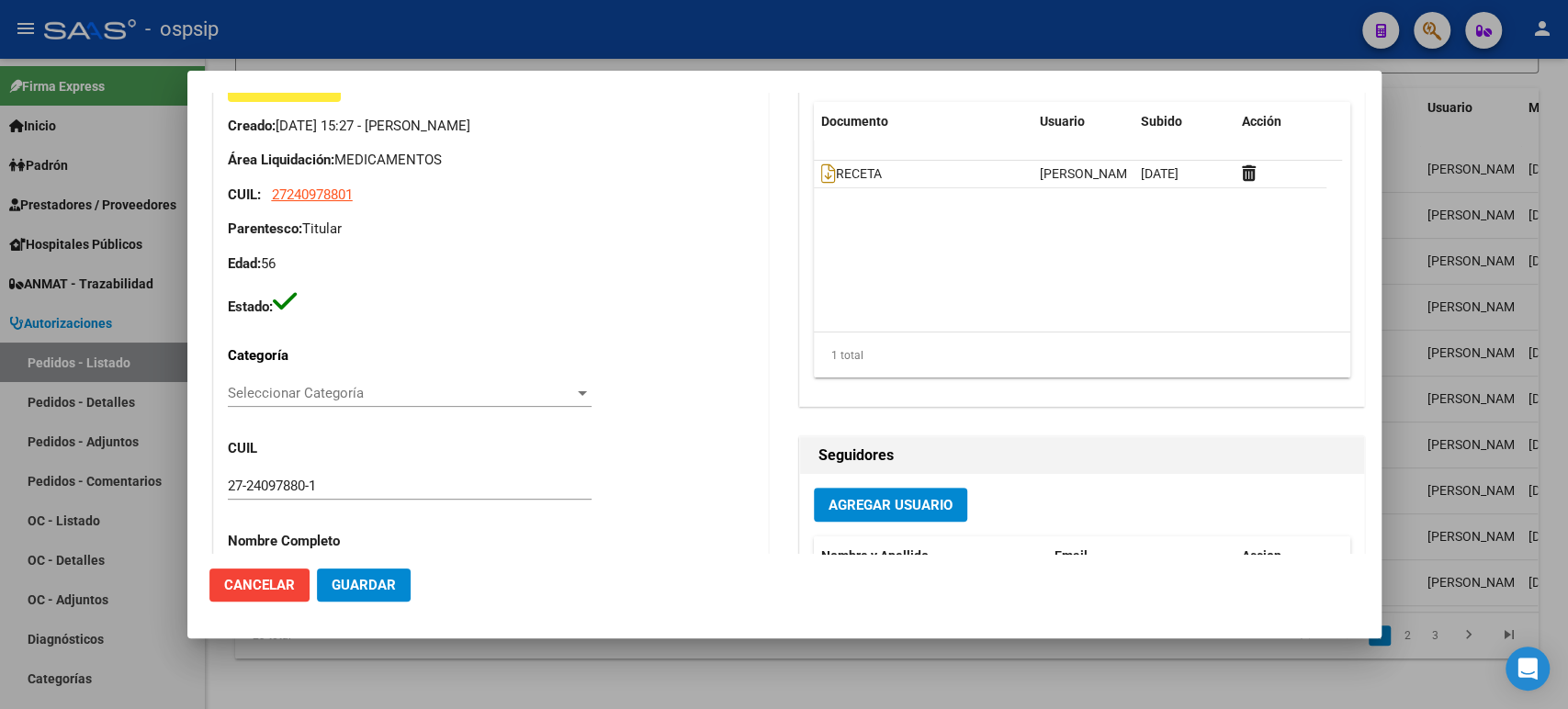
scroll to position [0, 0]
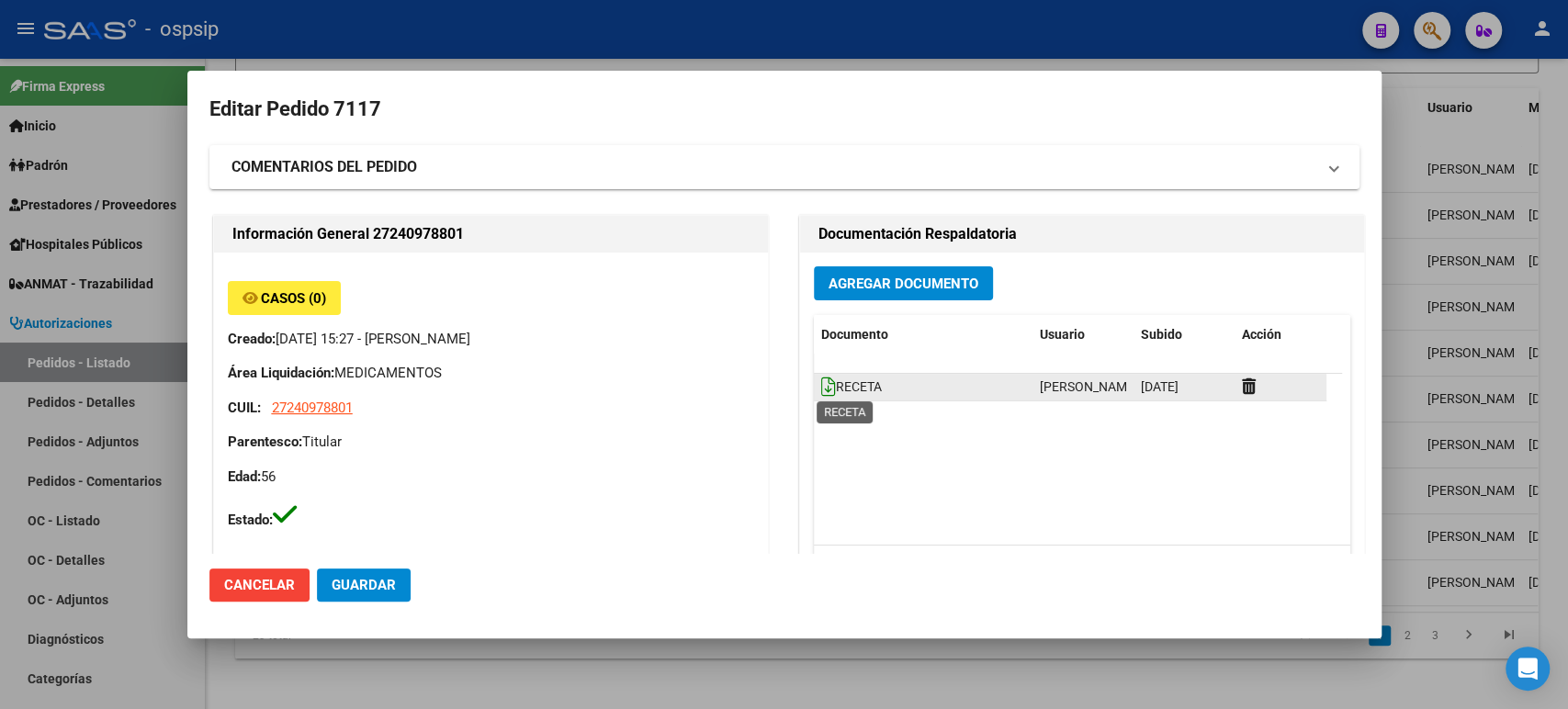
click at [823, 376] on icon at bounding box center [829, 386] width 15 height 20
click at [318, 146] on mat-expansion-panel-header "COMENTARIOS DEL PEDIDO" at bounding box center [784, 167] width 1149 height 44
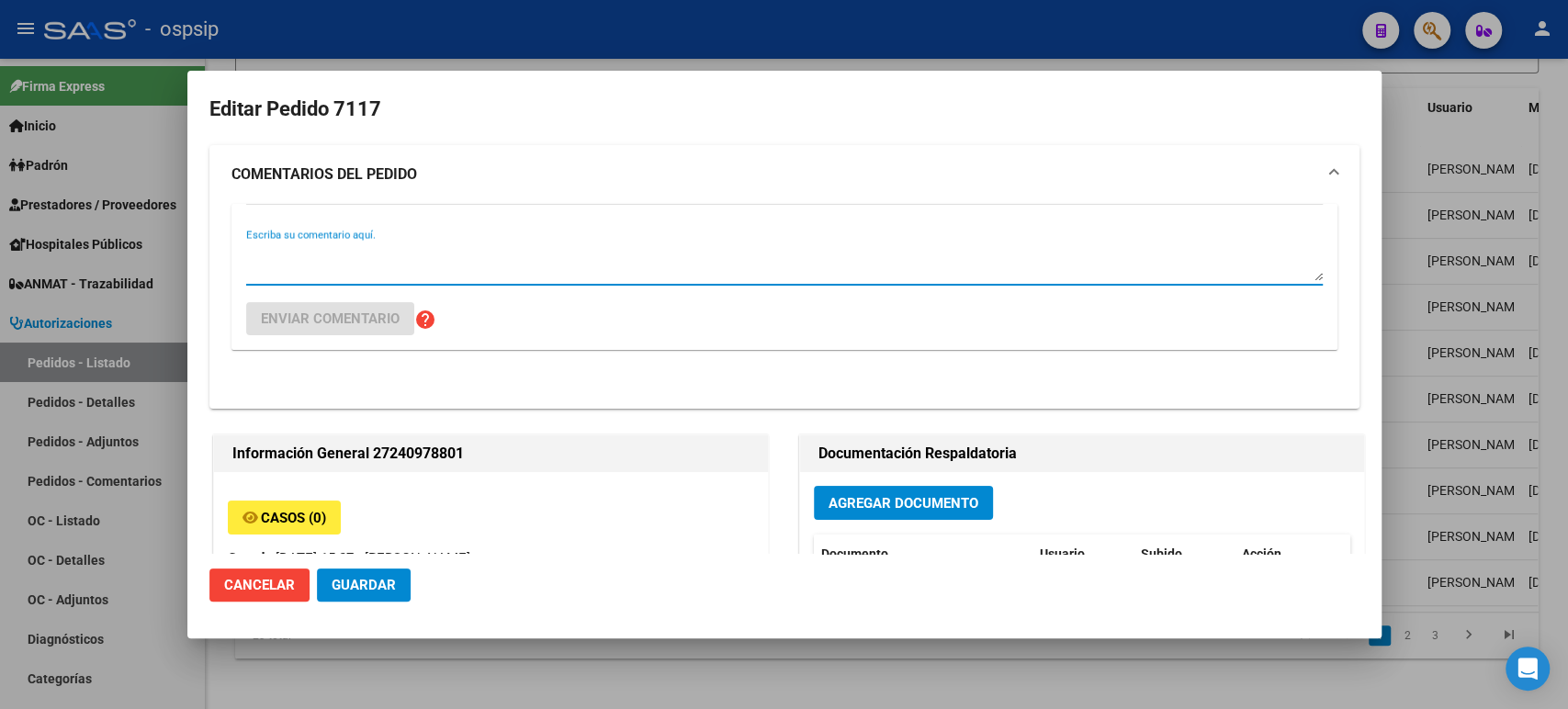
click at [318, 263] on textarea "Escriba su comentario aquí." at bounding box center [784, 262] width 1077 height 37
type textarea "Incompleto Aguardo novedades presupuesto"
click at [353, 314] on span "Enviar comentario" at bounding box center [330, 318] width 139 height 16
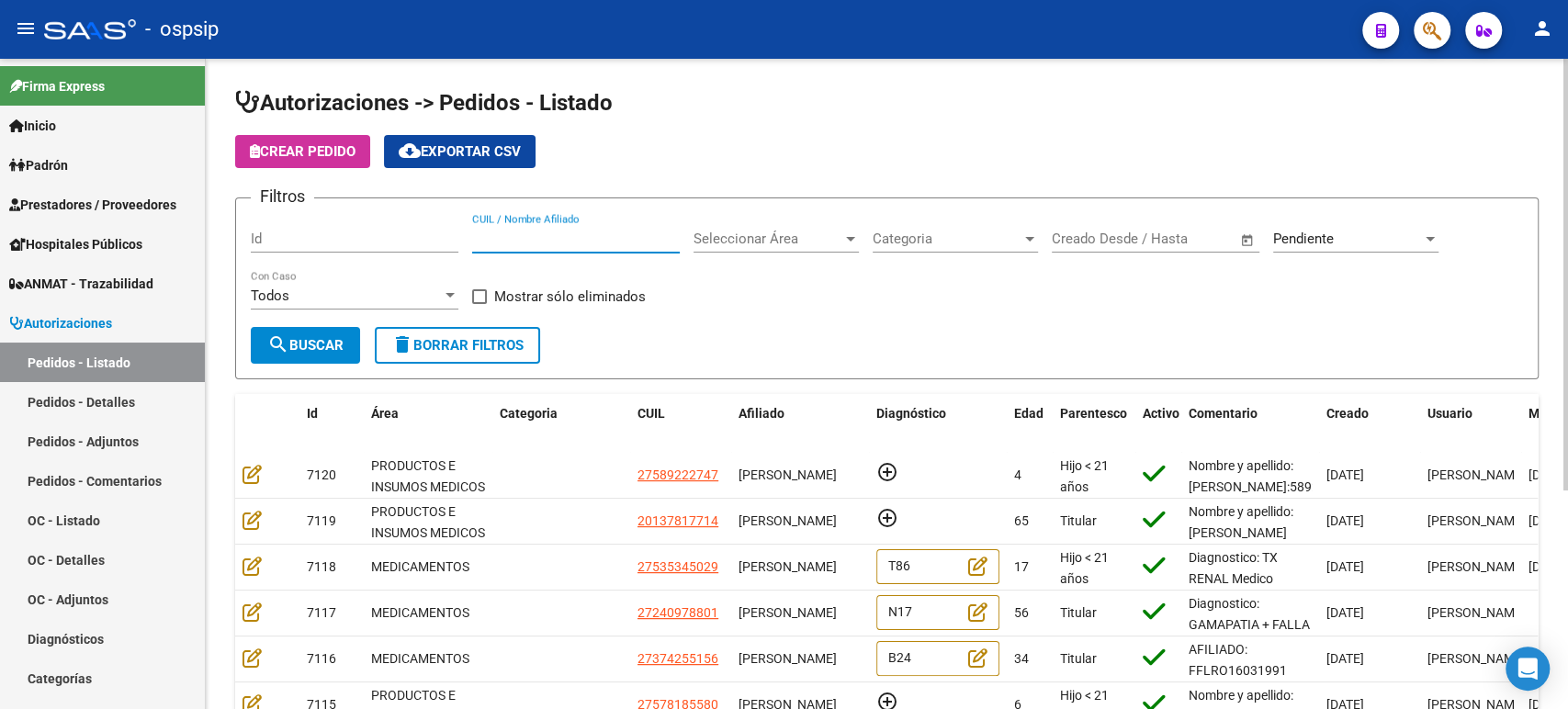
click at [573, 238] on input "CUIL / Nombre Afiliado" at bounding box center [576, 238] width 208 height 16
paste input "[PERSON_NAME]"
type input "[PERSON_NAME]"
click at [1354, 238] on div "Pendiente" at bounding box center [1347, 238] width 148 height 16
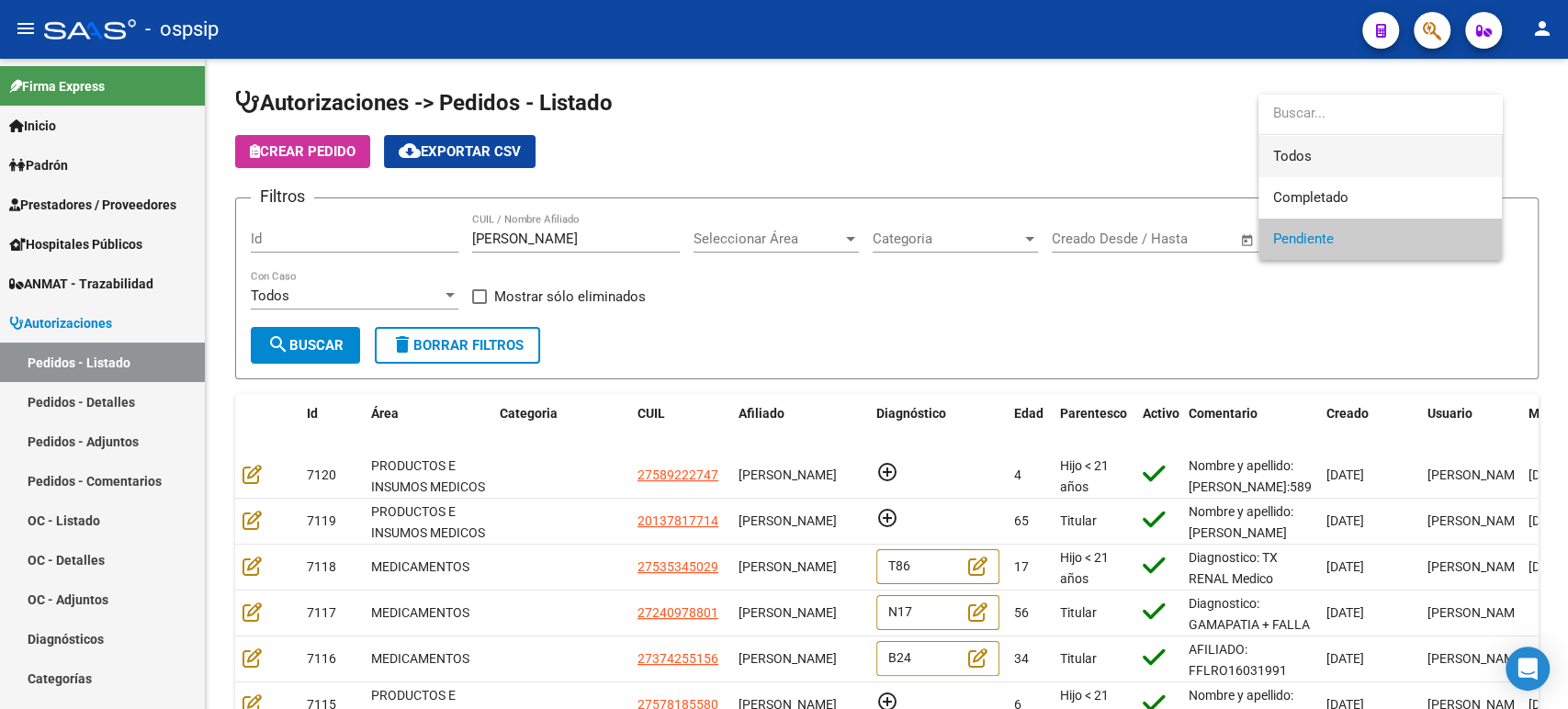
click at [1303, 167] on span "Todos" at bounding box center [1380, 157] width 214 height 42
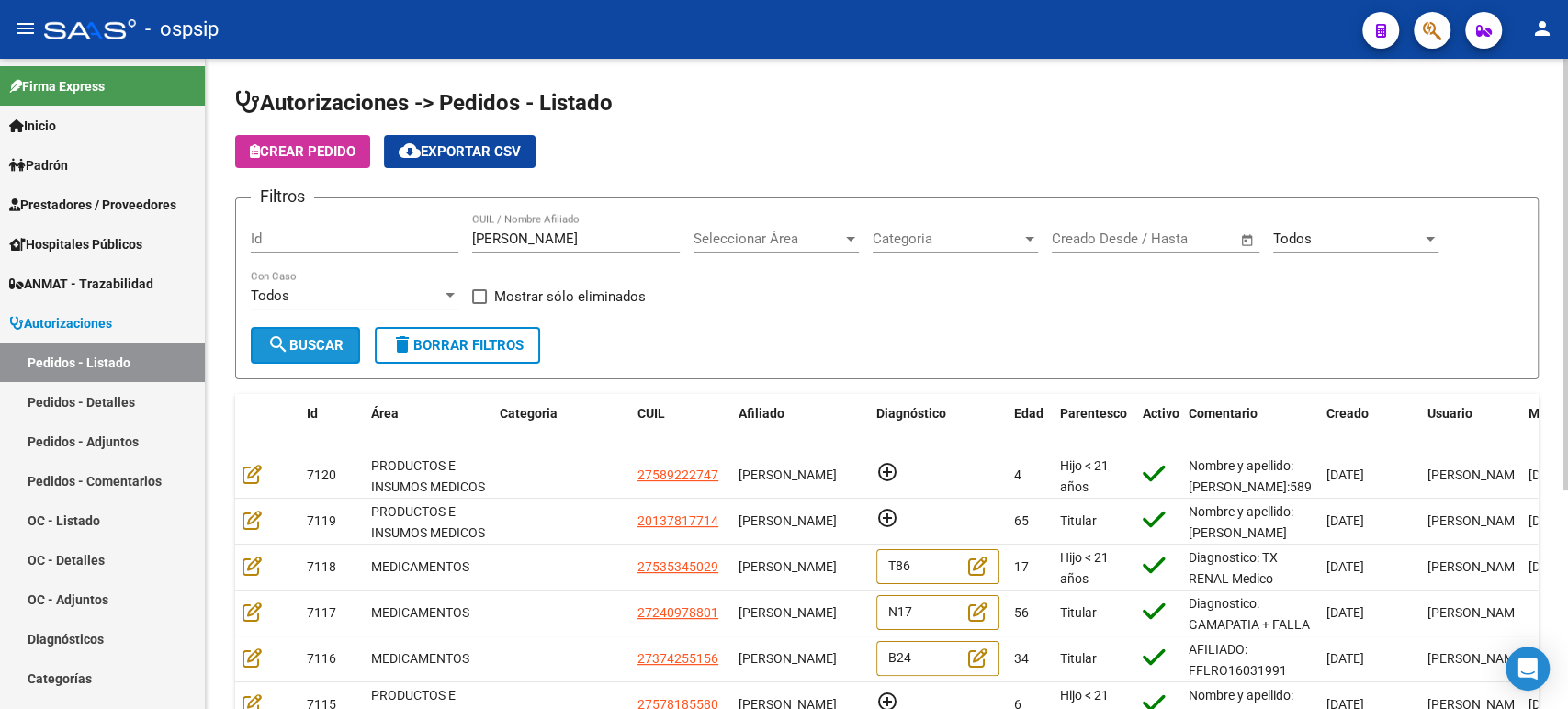
click at [334, 347] on span "search Buscar" at bounding box center [305, 345] width 77 height 16
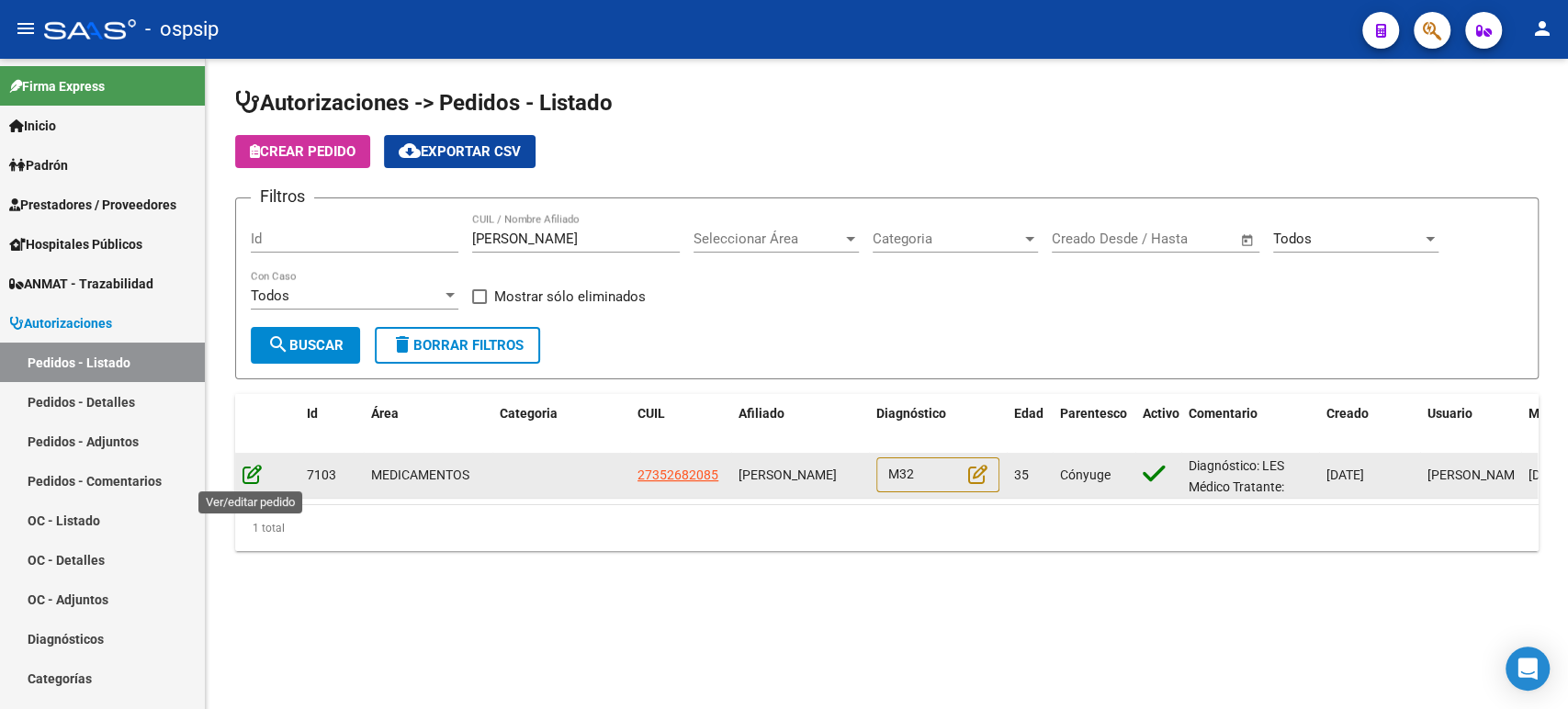
click at [252, 470] on icon at bounding box center [252, 474] width 19 height 20
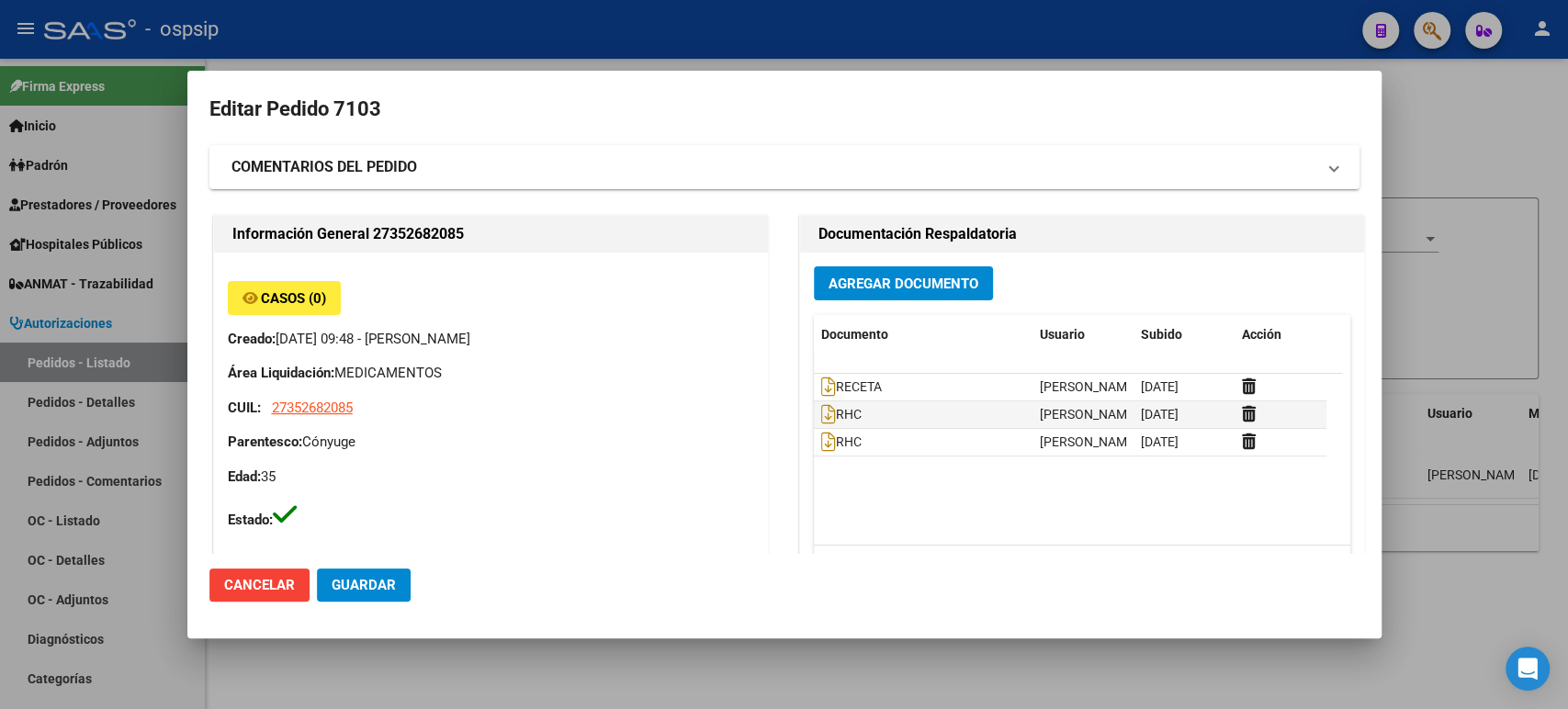
type input "[GEOGRAPHIC_DATA], [PERSON_NAME], [PERSON_NAME] 7307"
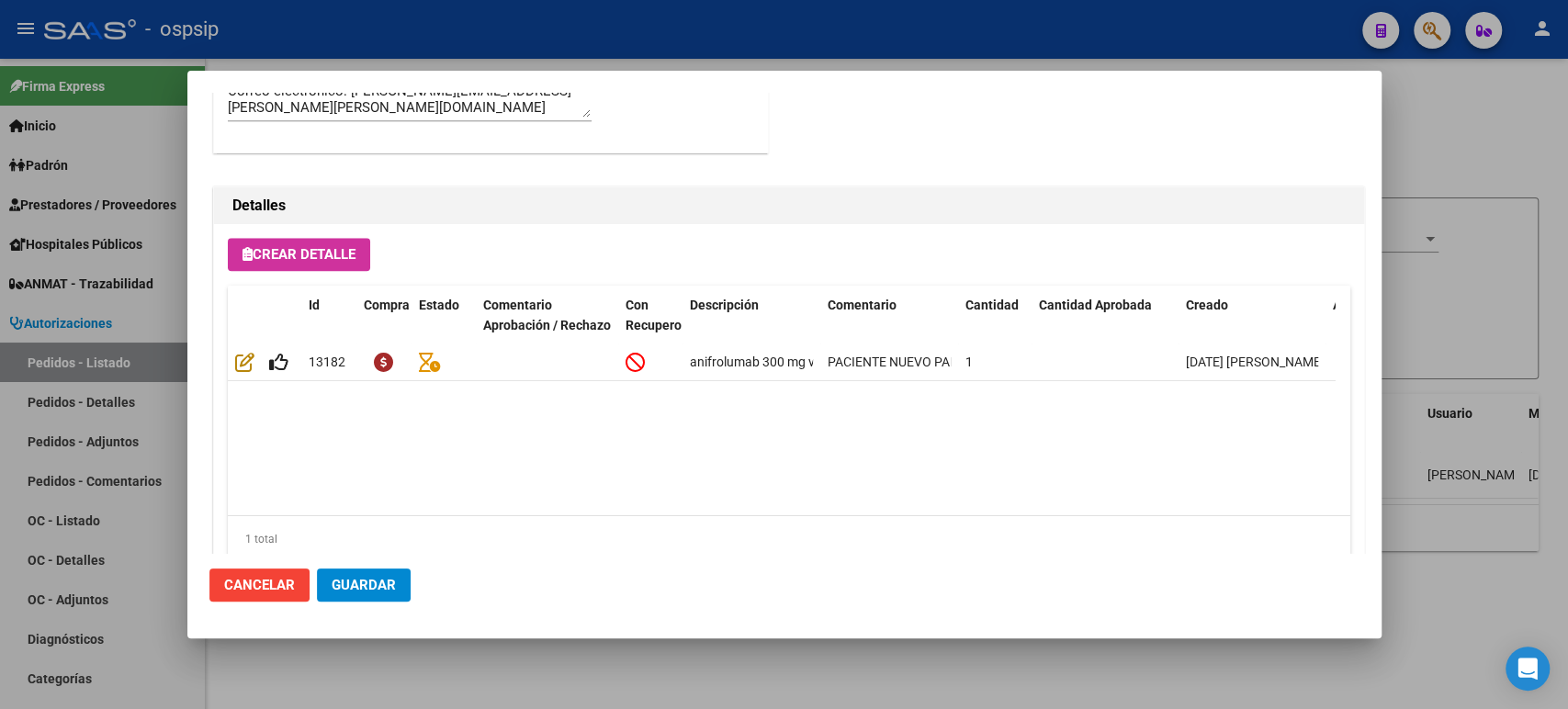
scroll to position [1224, 0]
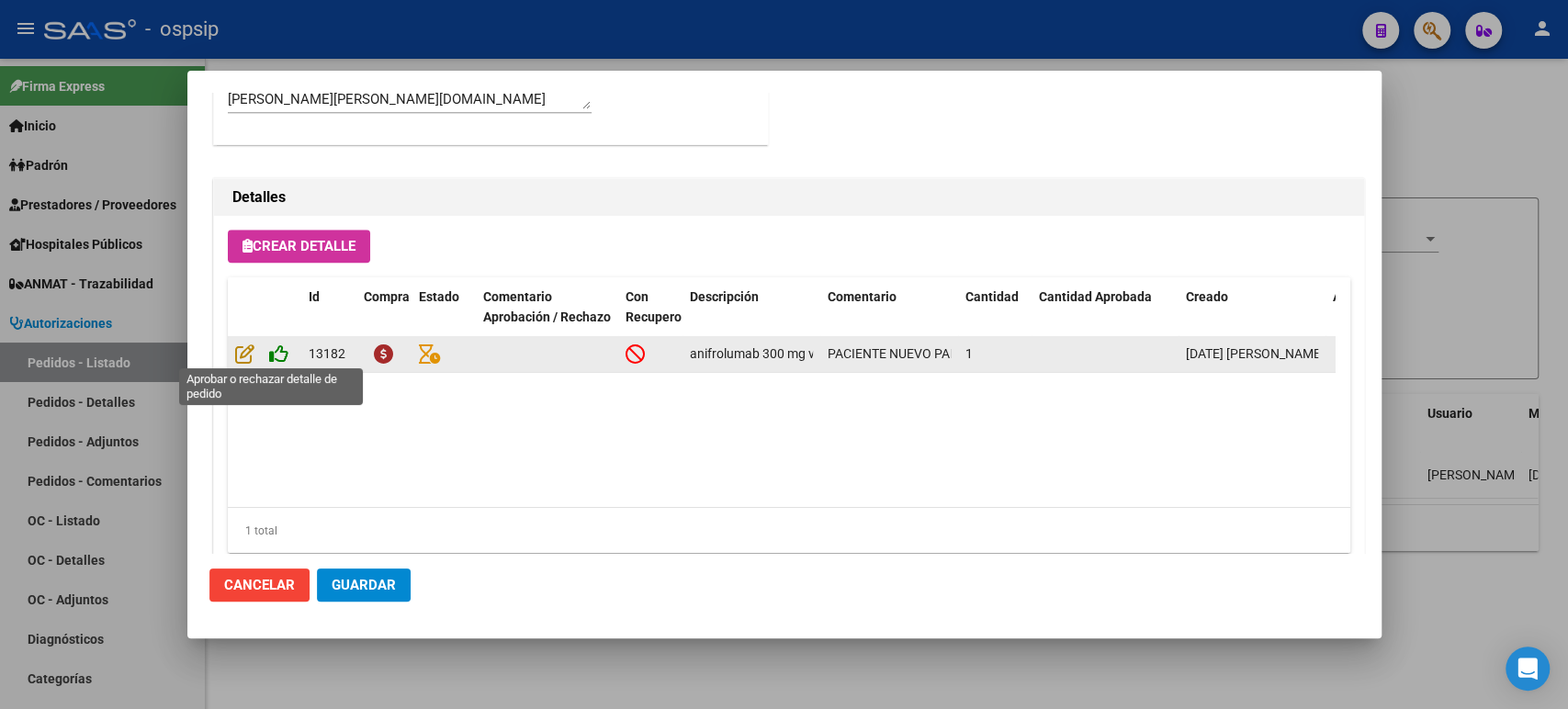
click at [275, 352] on icon at bounding box center [279, 353] width 19 height 20
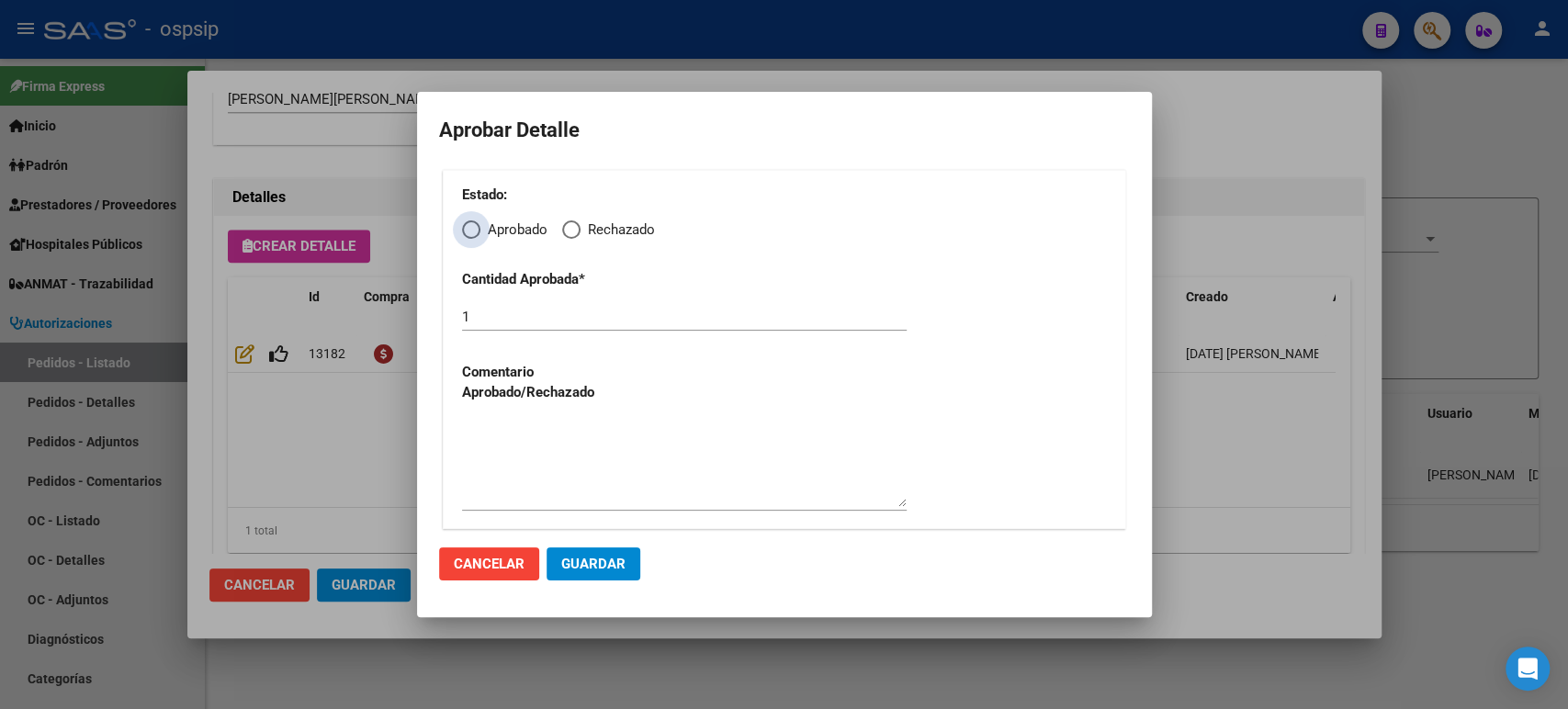
click at [477, 232] on span "Elija una opción" at bounding box center [471, 229] width 18 height 18
click at [477, 232] on input "Aprobado" at bounding box center [471, 229] width 18 height 18
radio input "true"
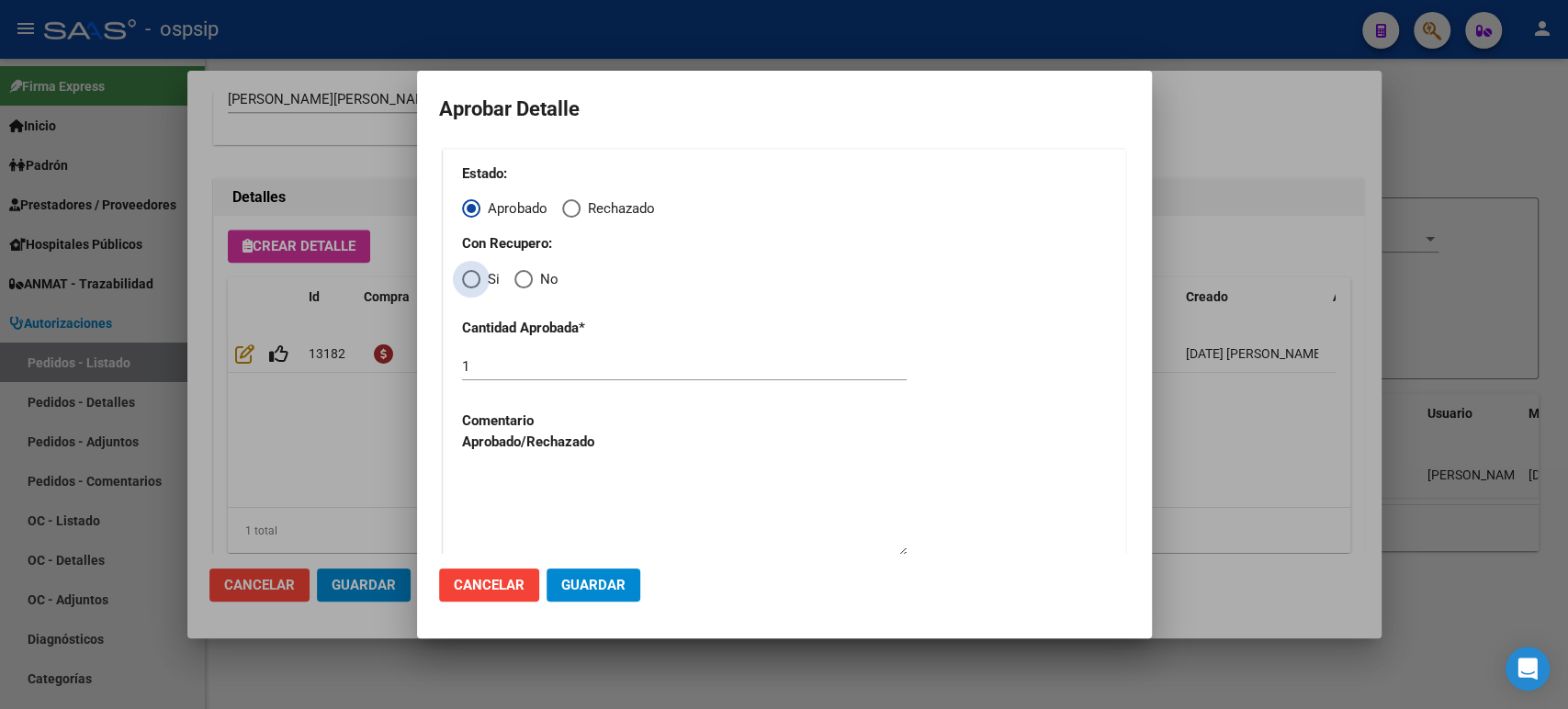
click at [481, 284] on span "Si" at bounding box center [490, 280] width 19 height 21
click at [480, 284] on input "Si" at bounding box center [471, 279] width 18 height 18
radio input "true"
click at [605, 590] on span "Guardar" at bounding box center [594, 584] width 64 height 16
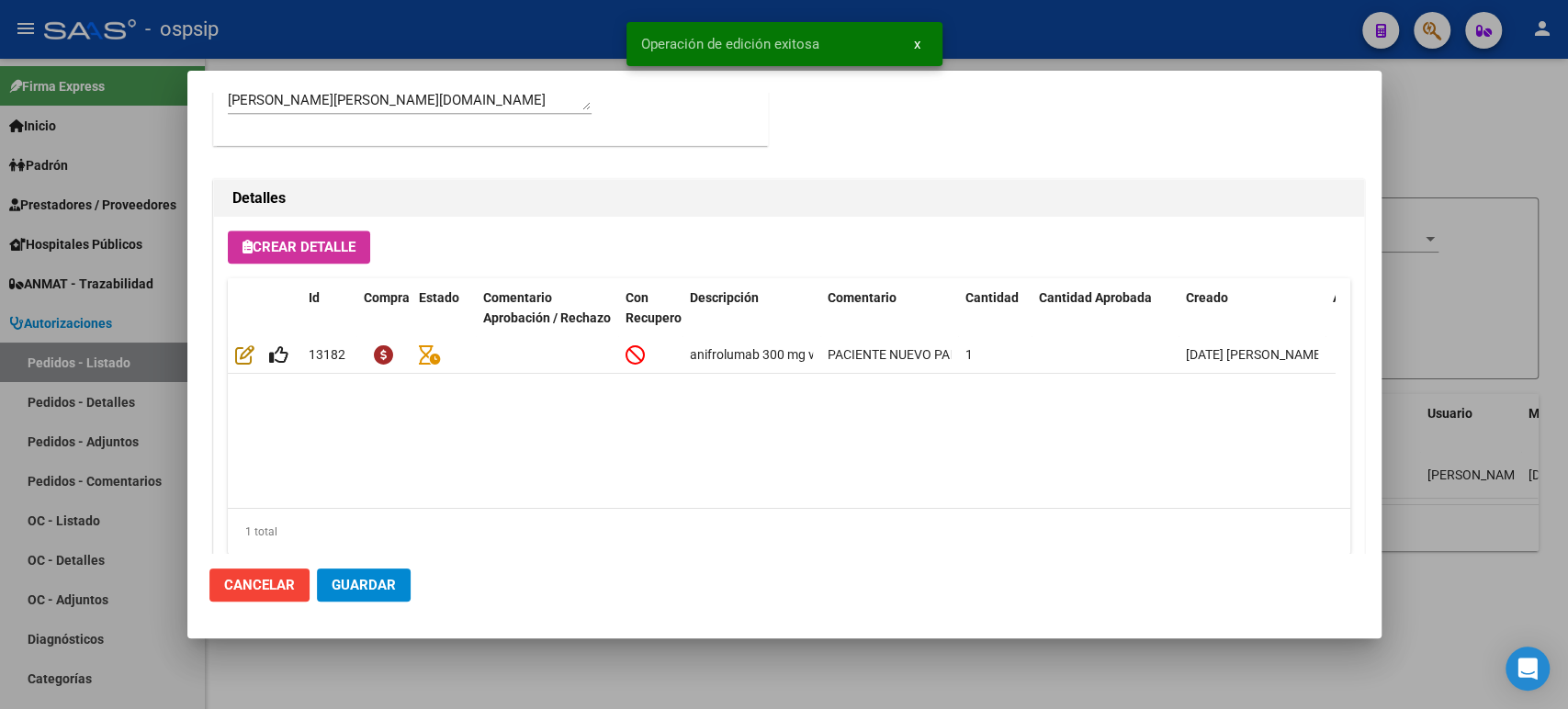
type input "[GEOGRAPHIC_DATA], [PERSON_NAME], [PERSON_NAME] 7307"
type input "NO CORRESPONDE"
click at [377, 589] on span "Guardar" at bounding box center [364, 584] width 64 height 16
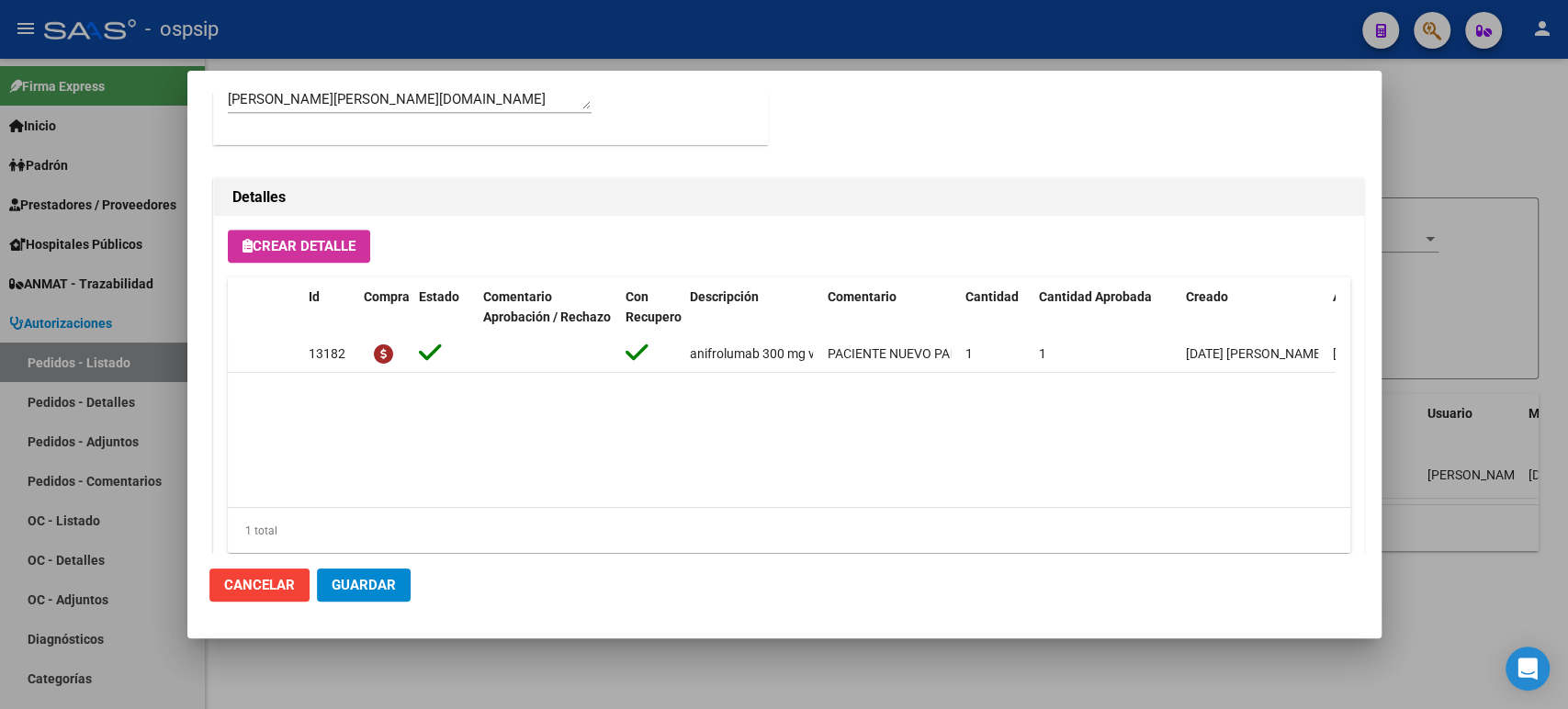
click at [392, 580] on span "Guardar" at bounding box center [364, 584] width 64 height 16
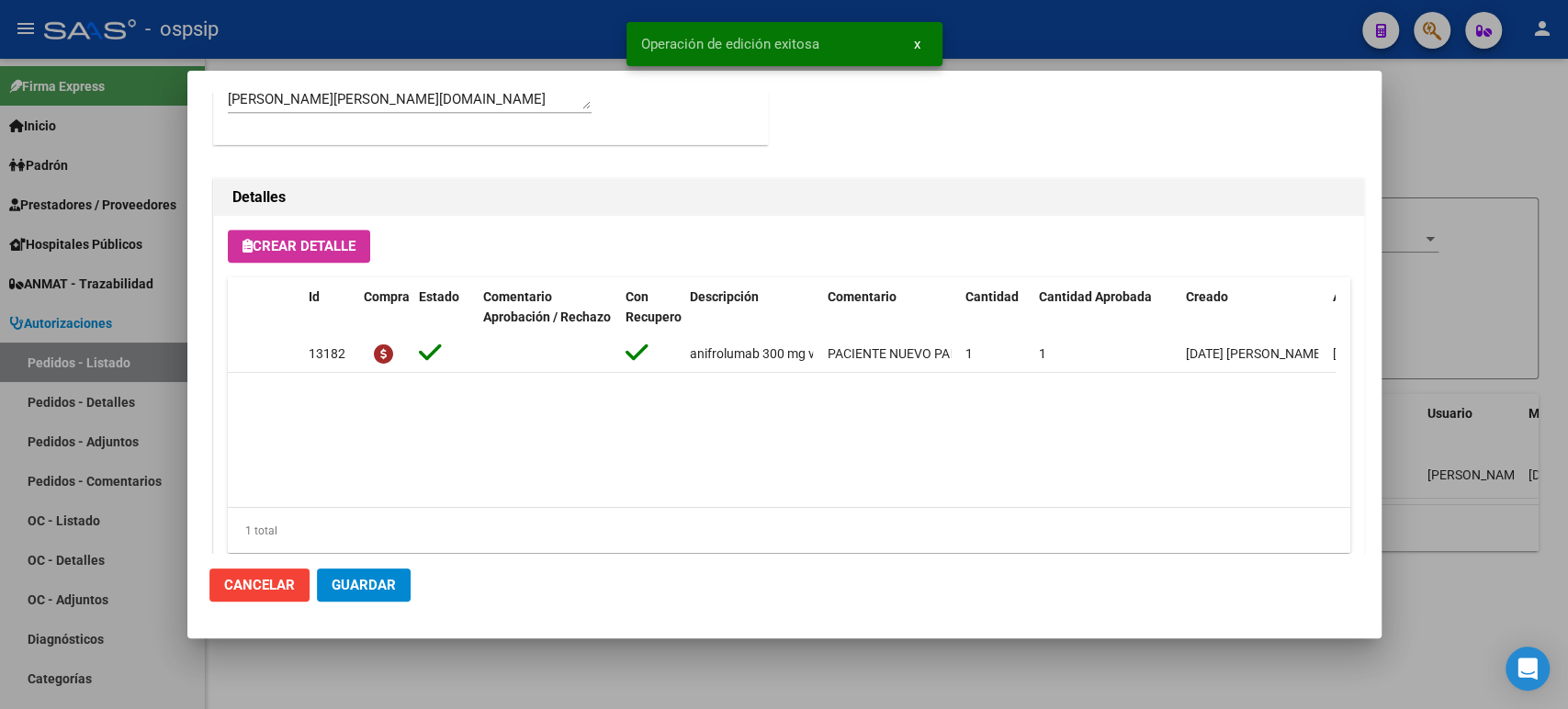
click at [1411, 333] on div at bounding box center [784, 354] width 1568 height 709
